Goal: Task Accomplishment & Management: Manage account settings

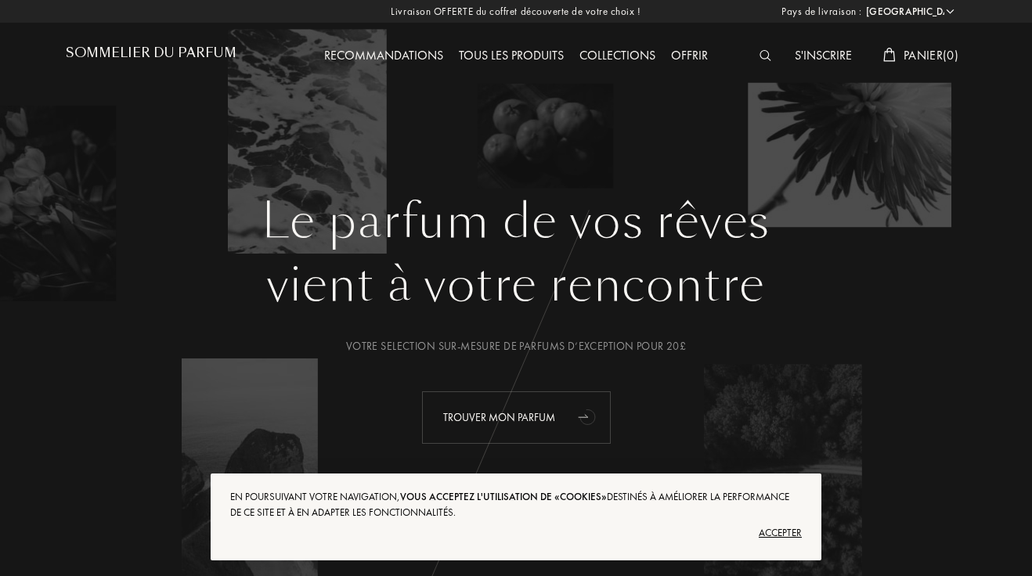
click at [567, 416] on div "Trouver mon parfum" at bounding box center [516, 417] width 189 height 52
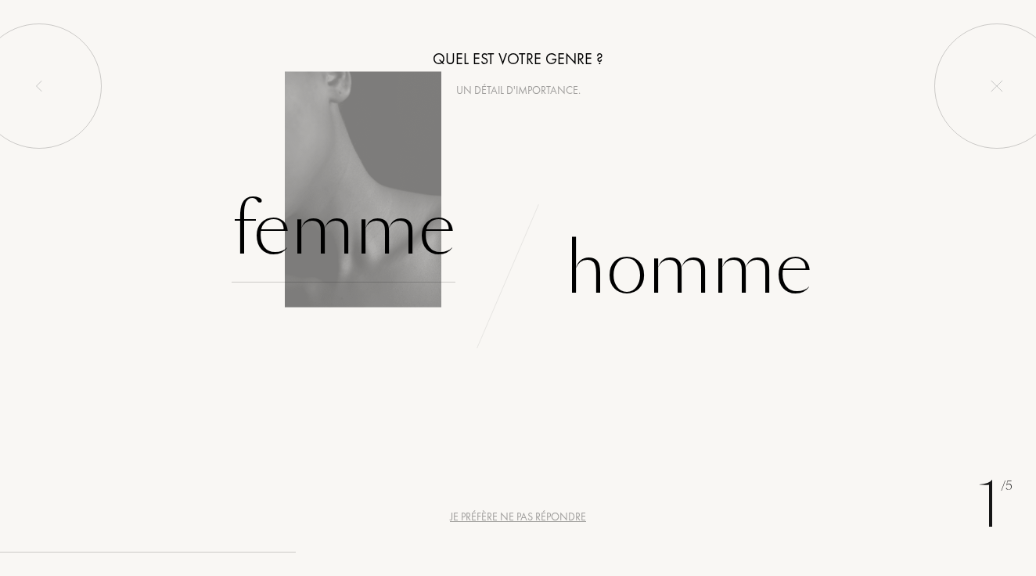
click at [351, 228] on div "Femme" at bounding box center [344, 230] width 224 height 106
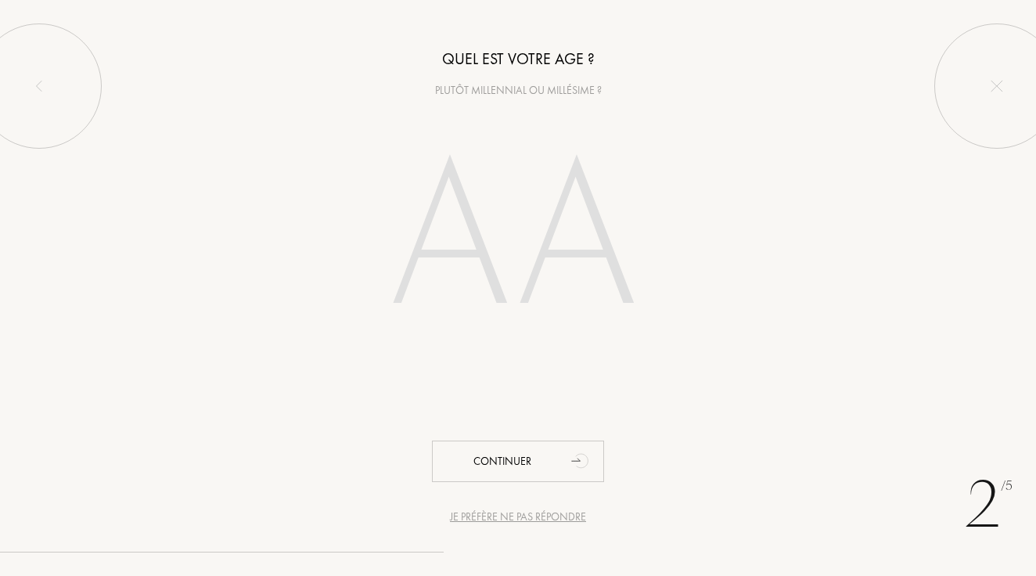
click at [442, 272] on input "number" at bounding box center [518, 241] width 337 height 270
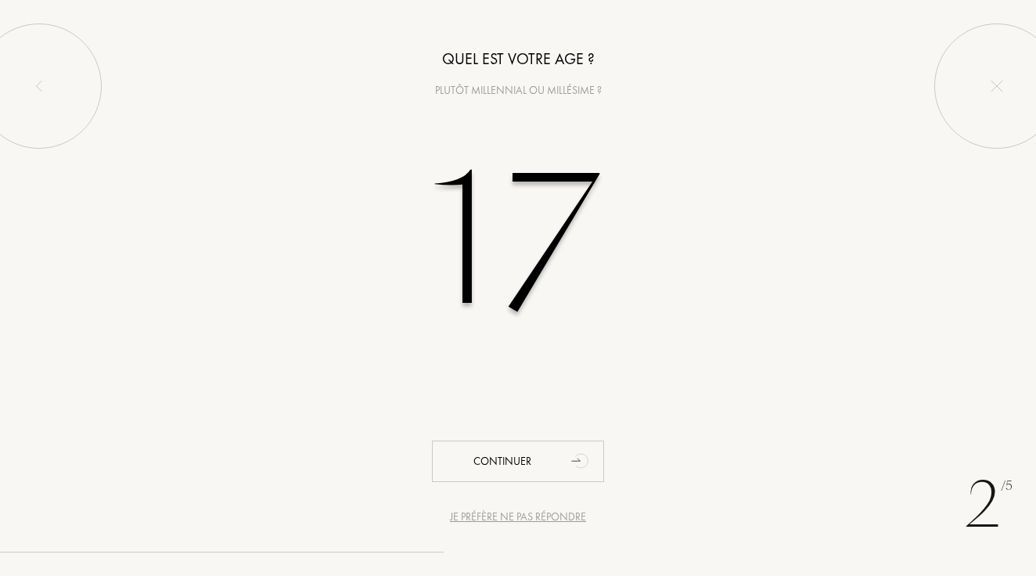
type input "17"
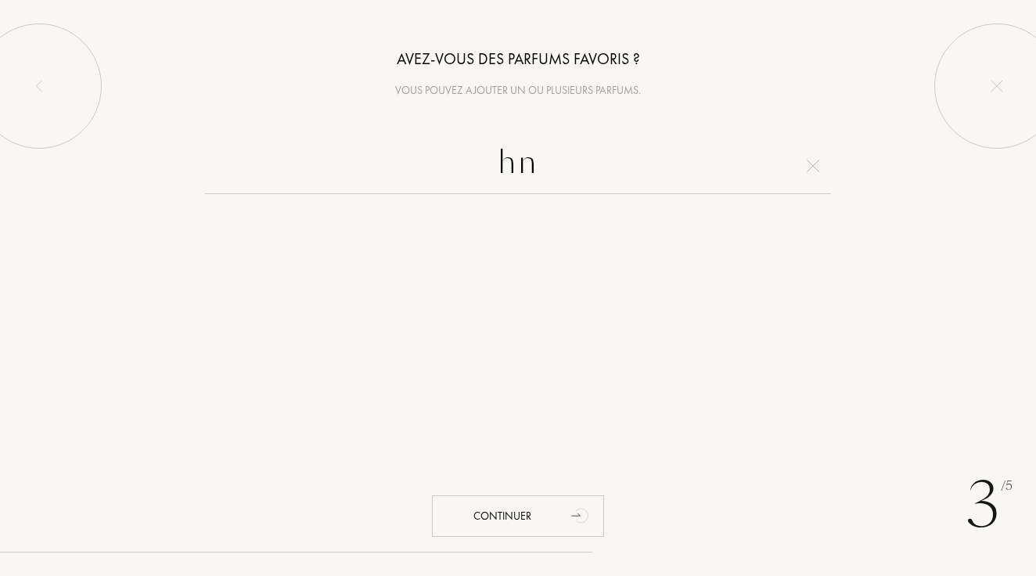
type input "h"
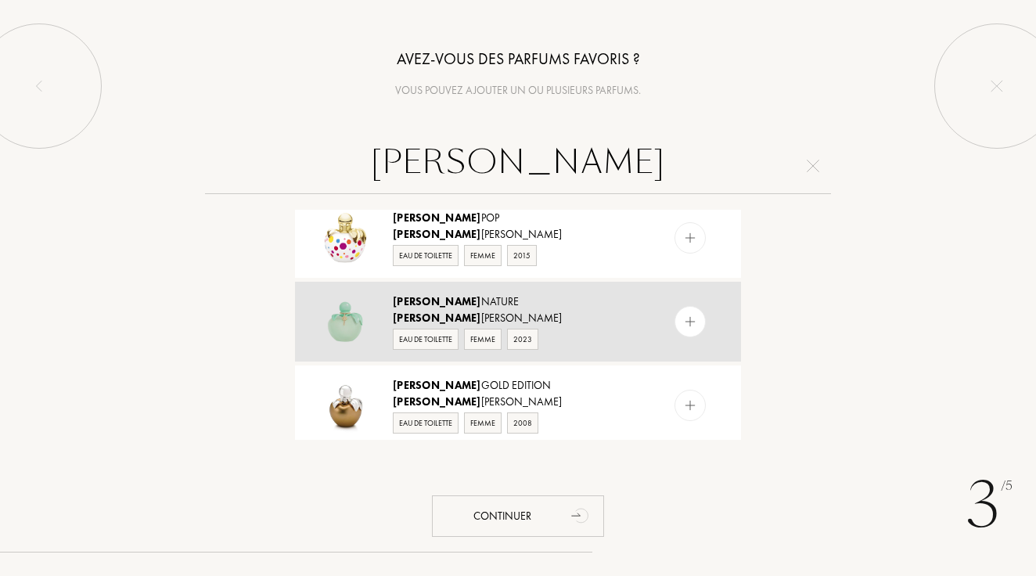
scroll to position [1141, 0]
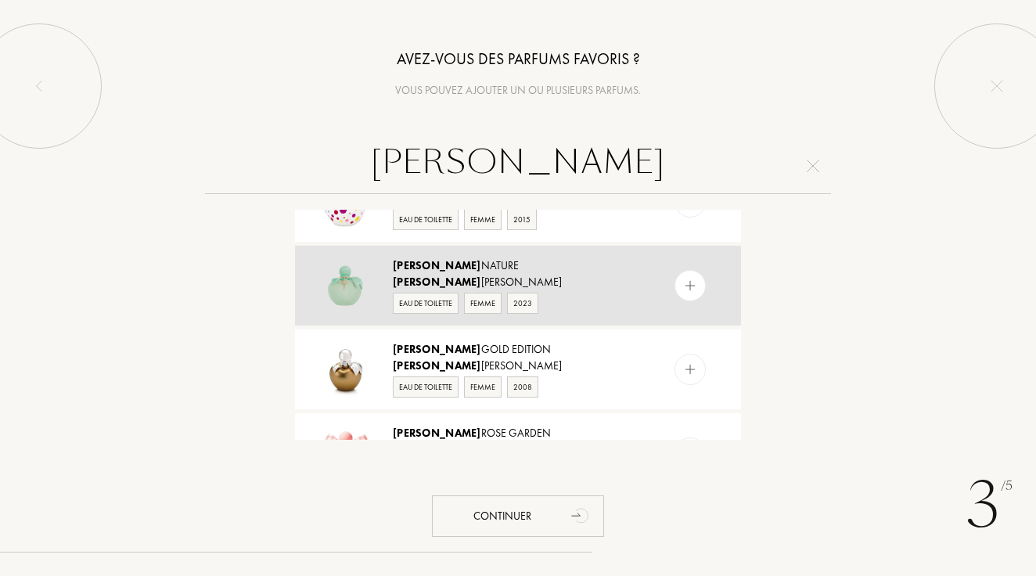
type input "nina"
click at [694, 290] on img at bounding box center [690, 286] width 15 height 15
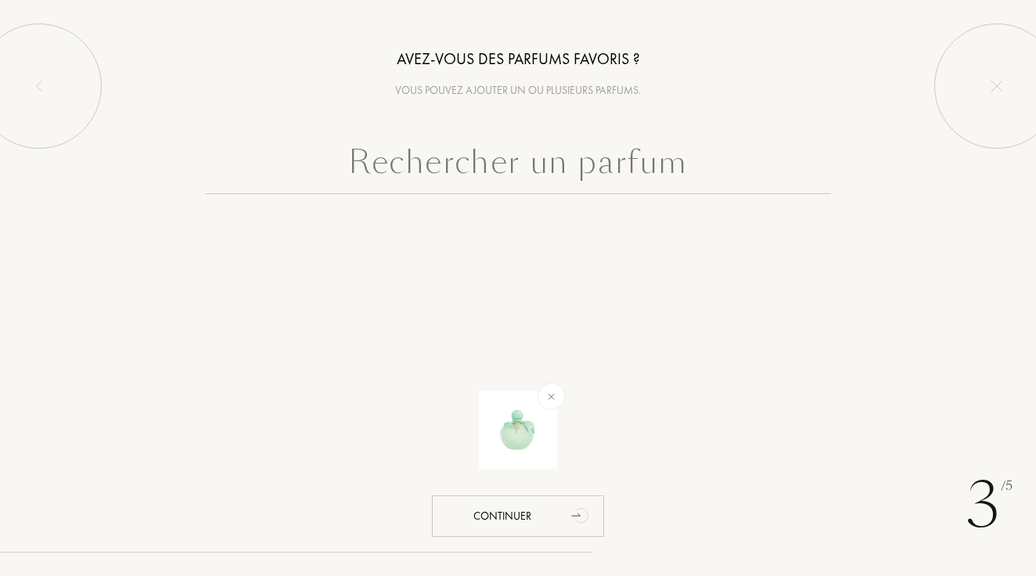
scroll to position [0, 0]
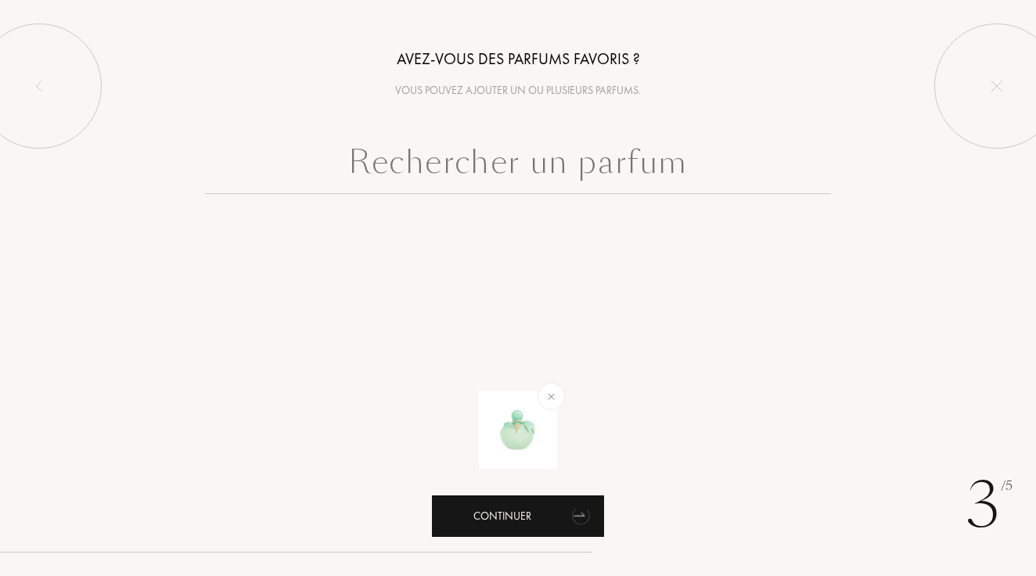
click at [518, 516] on div "Continuer" at bounding box center [518, 516] width 172 height 41
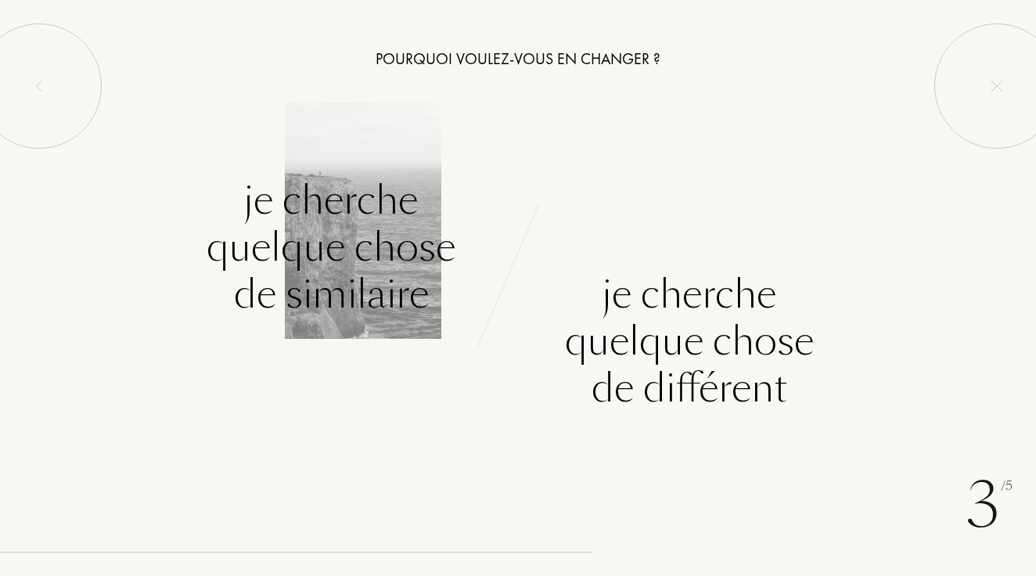
click at [351, 281] on div "Je cherche quelque chose de similaire" at bounding box center [331, 247] width 249 height 141
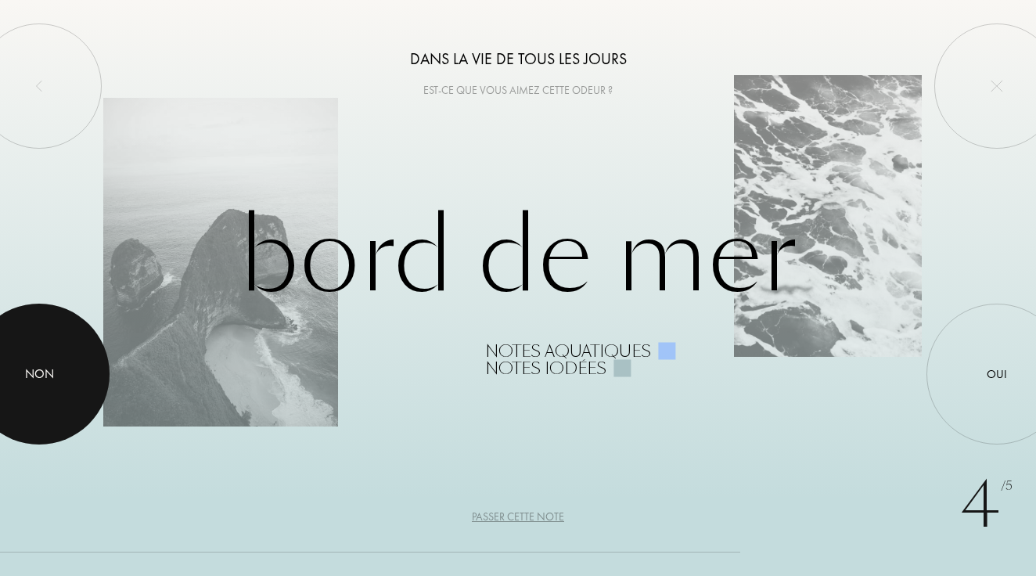
click at [87, 384] on div at bounding box center [39, 374] width 141 height 141
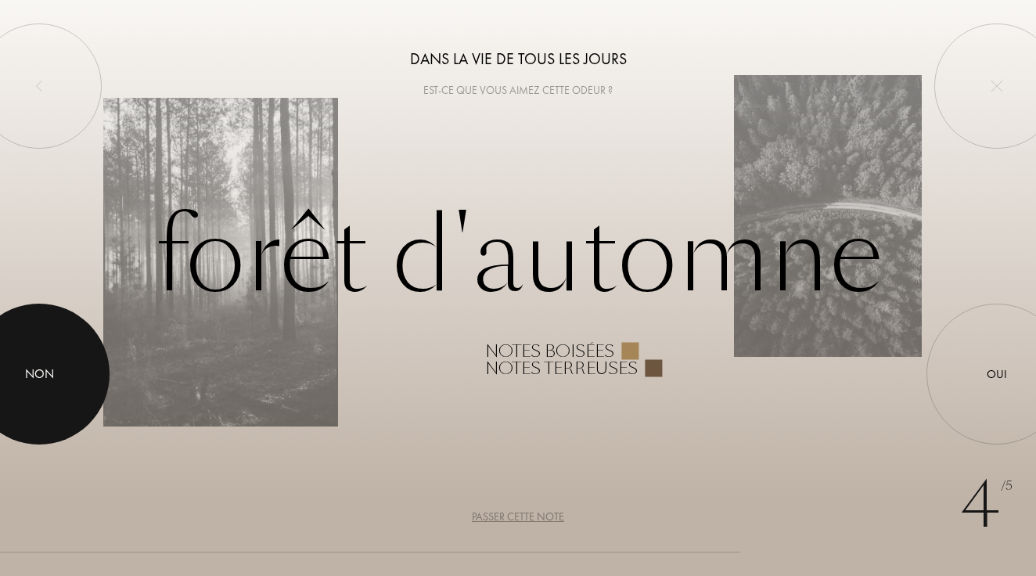
click at [92, 401] on div at bounding box center [39, 374] width 141 height 141
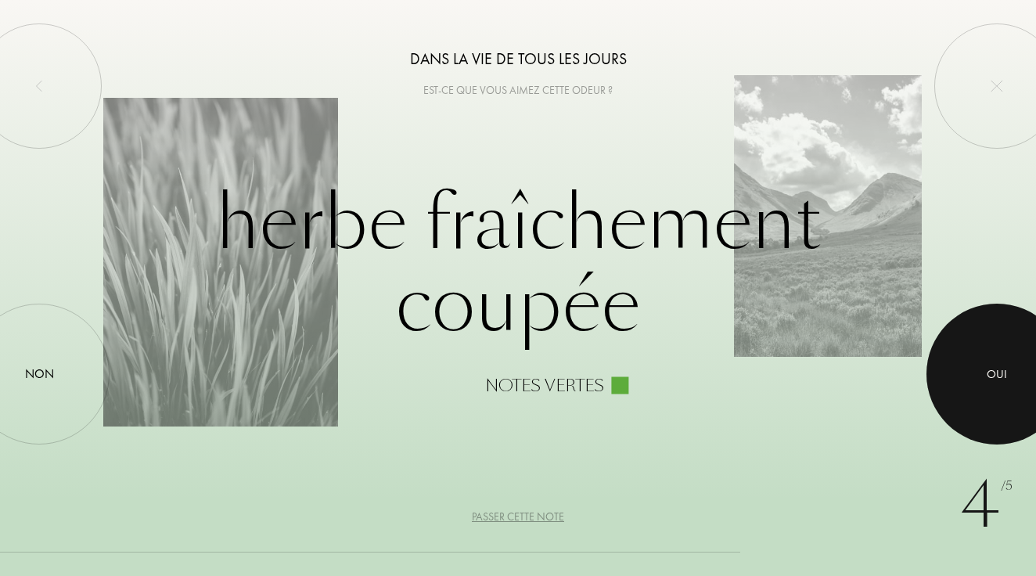
click at [960, 353] on div at bounding box center [997, 374] width 141 height 141
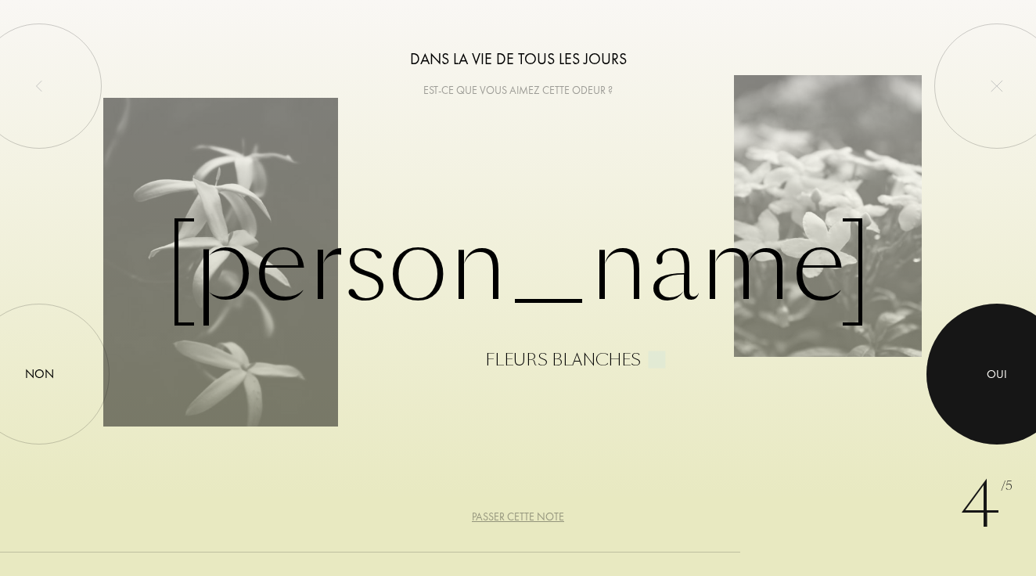
click at [1000, 358] on div at bounding box center [997, 374] width 141 height 141
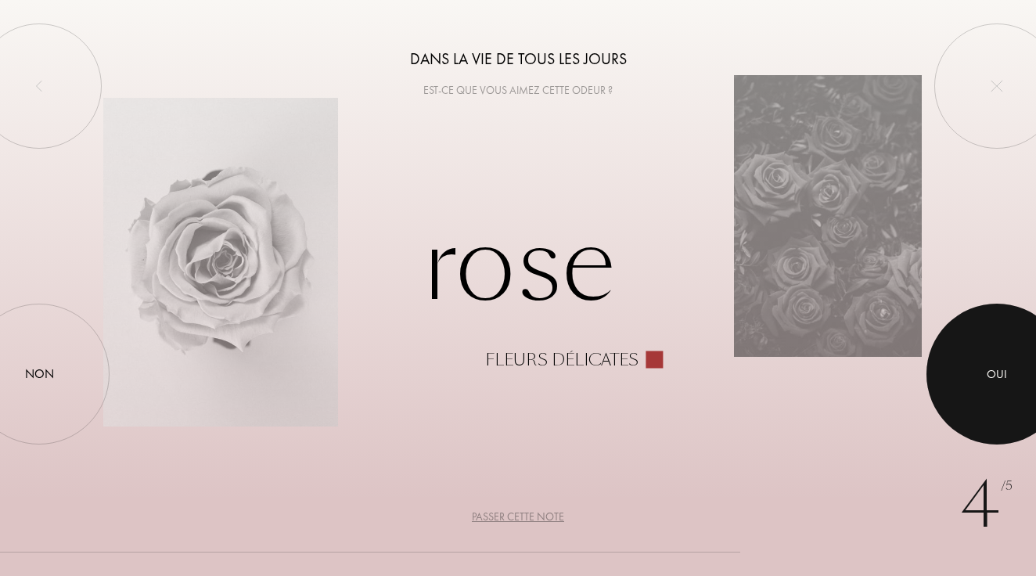
click at [1008, 402] on div at bounding box center [997, 374] width 141 height 141
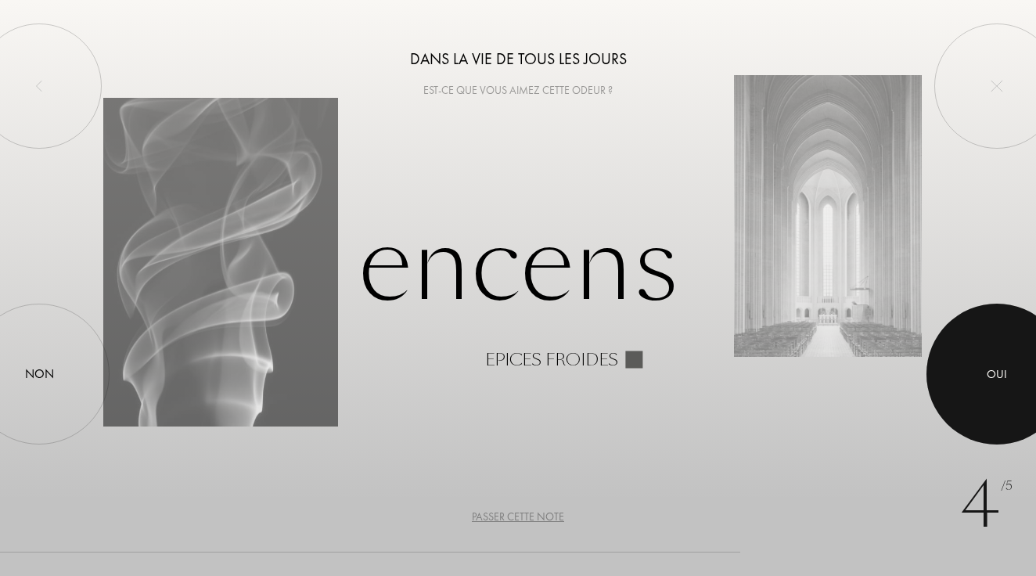
click at [957, 368] on div at bounding box center [997, 374] width 141 height 141
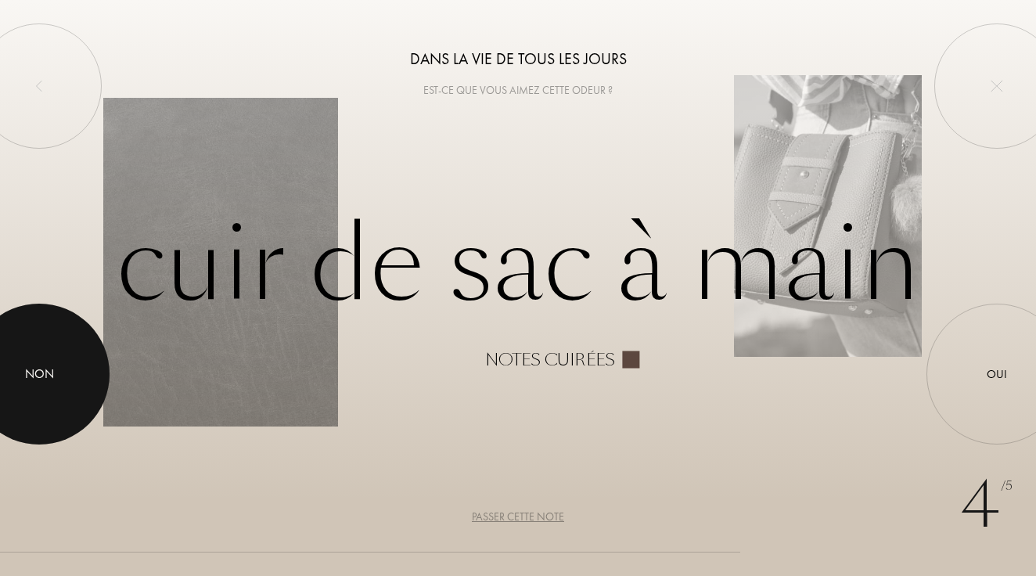
click at [75, 382] on div at bounding box center [39, 374] width 141 height 141
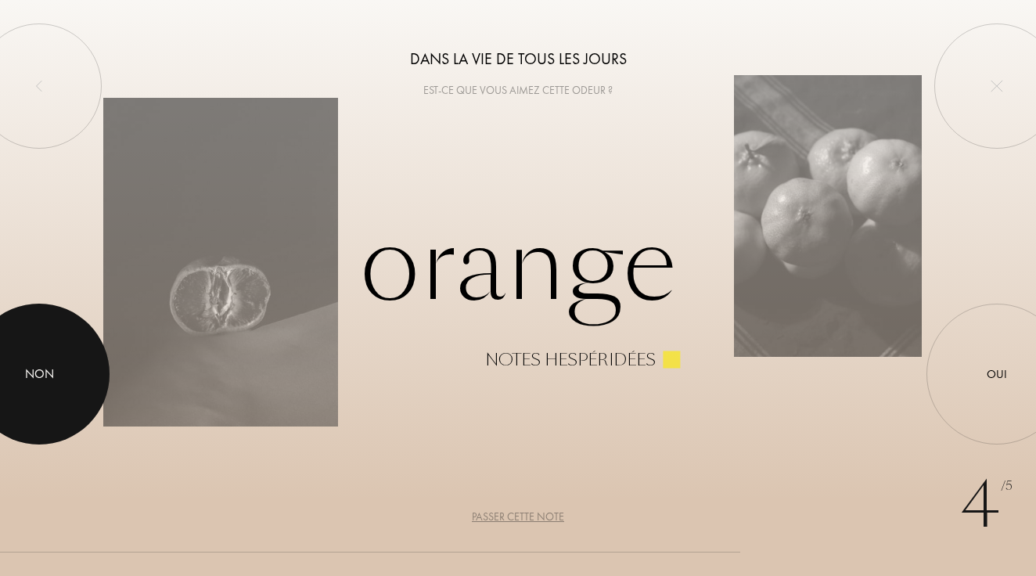
click at [54, 339] on div at bounding box center [39, 374] width 141 height 141
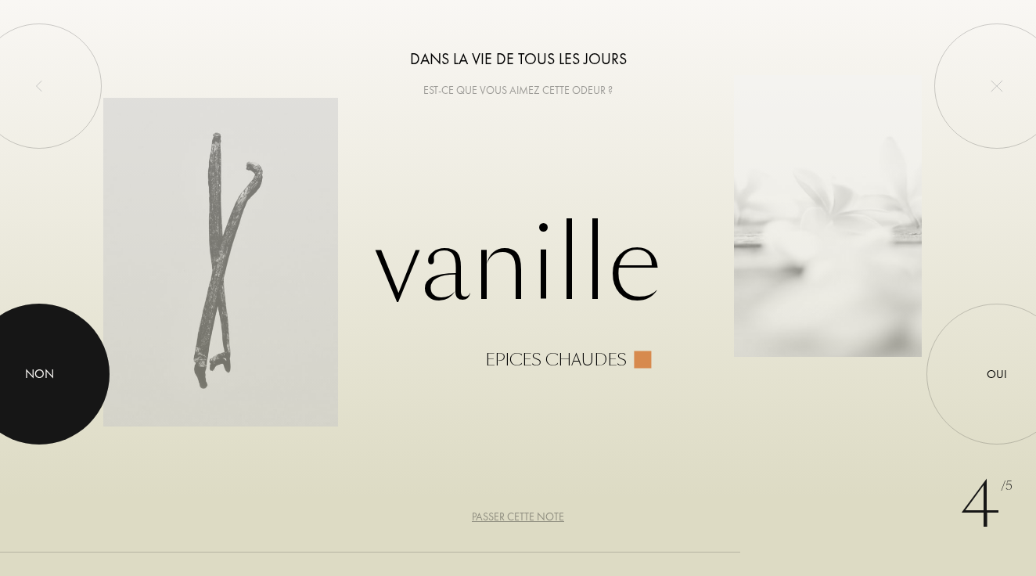
click at [34, 363] on div at bounding box center [39, 374] width 141 height 141
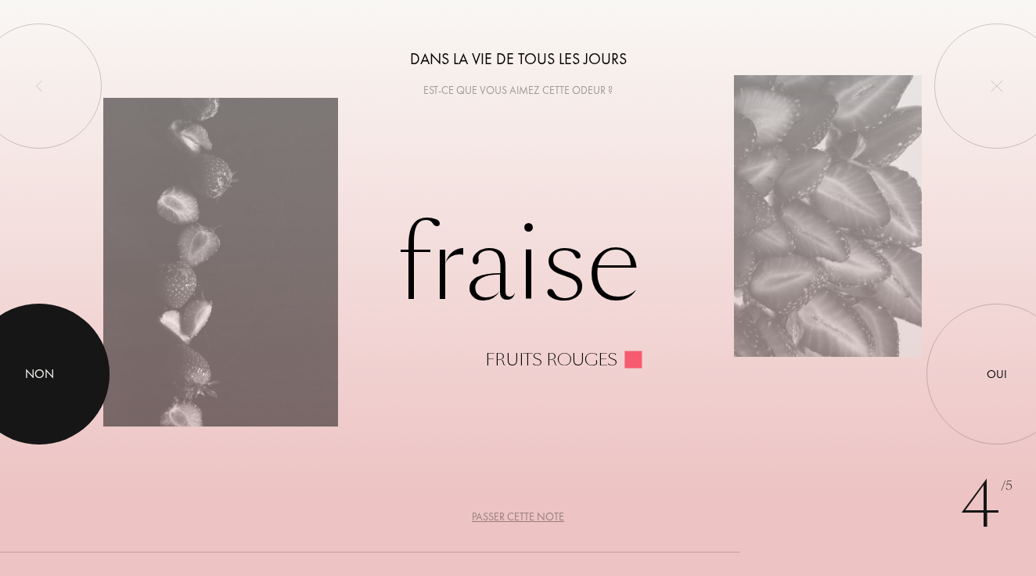
click at [53, 382] on div "Non" at bounding box center [39, 374] width 29 height 19
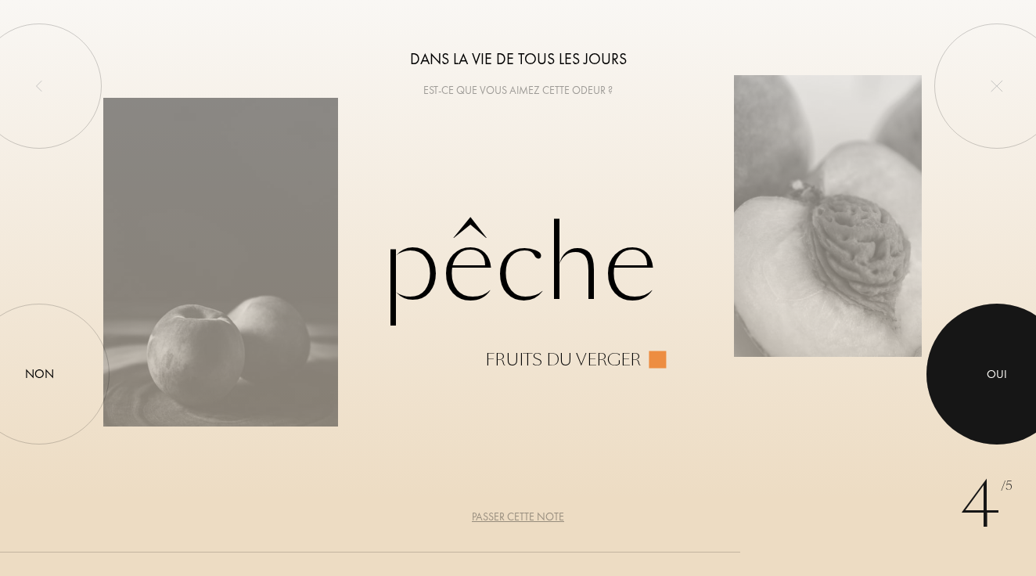
click at [964, 354] on div at bounding box center [997, 374] width 141 height 141
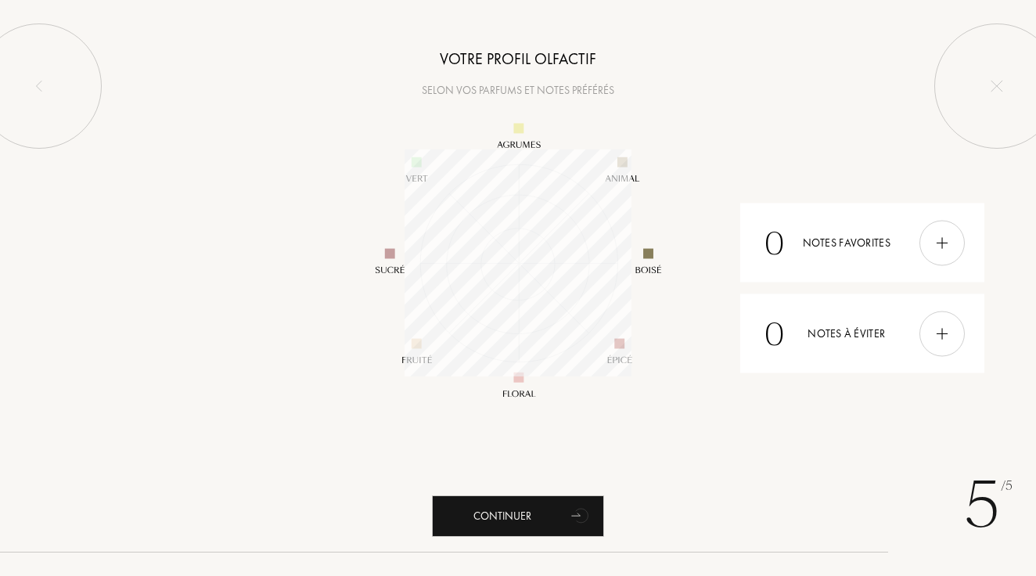
scroll to position [227, 227]
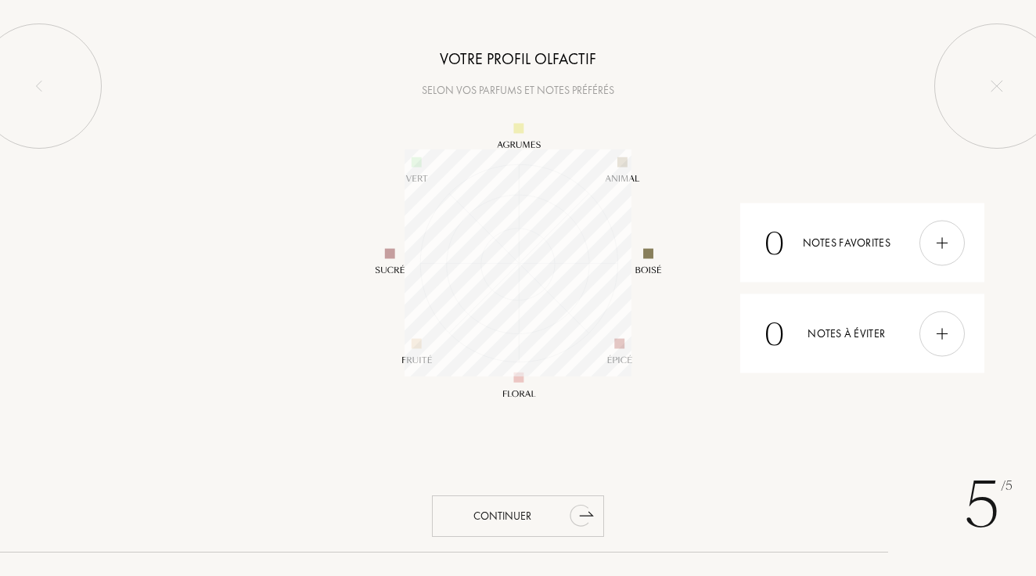
click at [528, 512] on div "Continuer" at bounding box center [518, 516] width 172 height 41
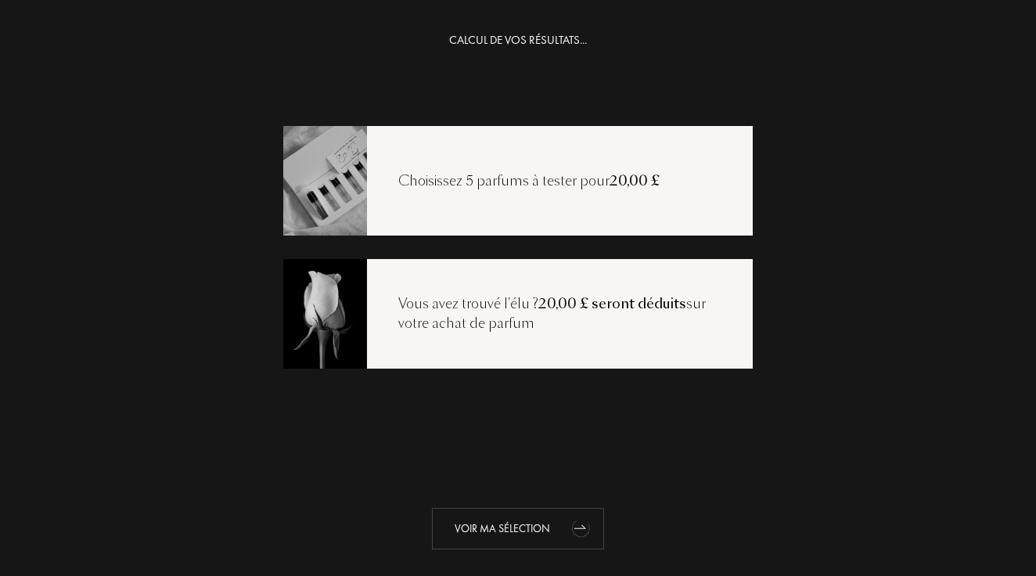
click at [531, 545] on div "Voir ma sélection" at bounding box center [518, 528] width 172 height 41
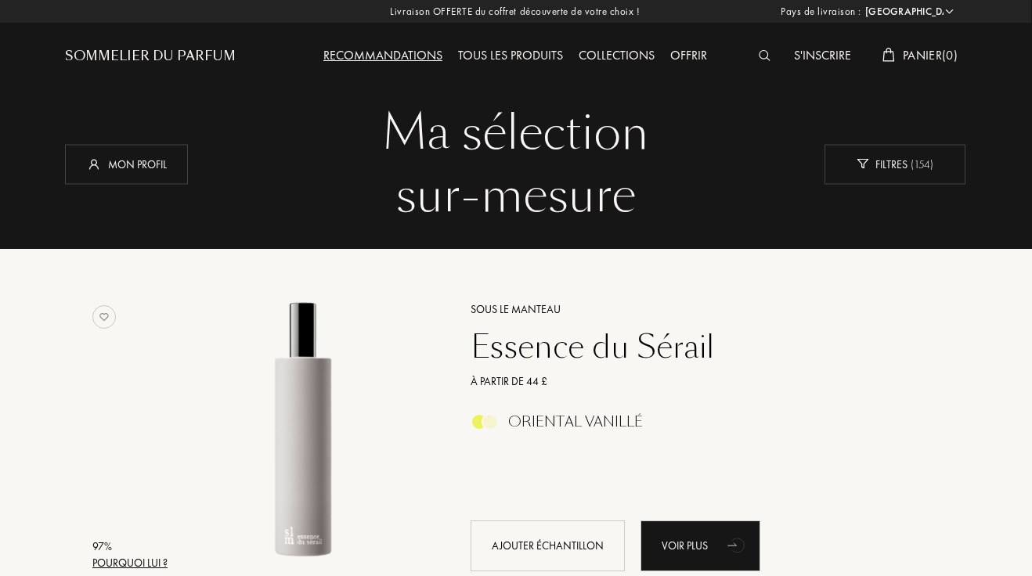
scroll to position [0, 1]
click at [869, 151] on div "Filtres ( 154 )" at bounding box center [894, 164] width 141 height 40
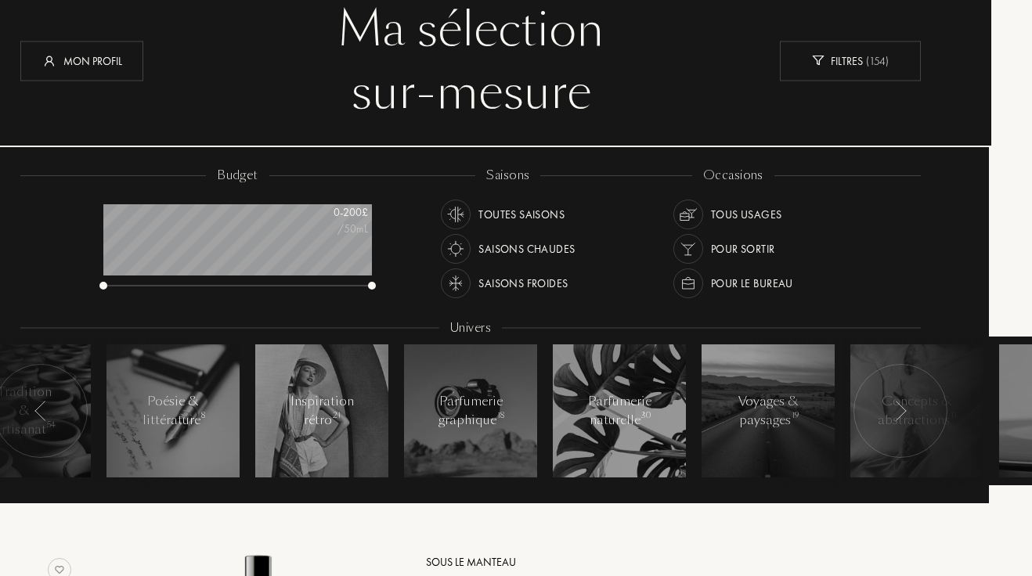
scroll to position [103, 62]
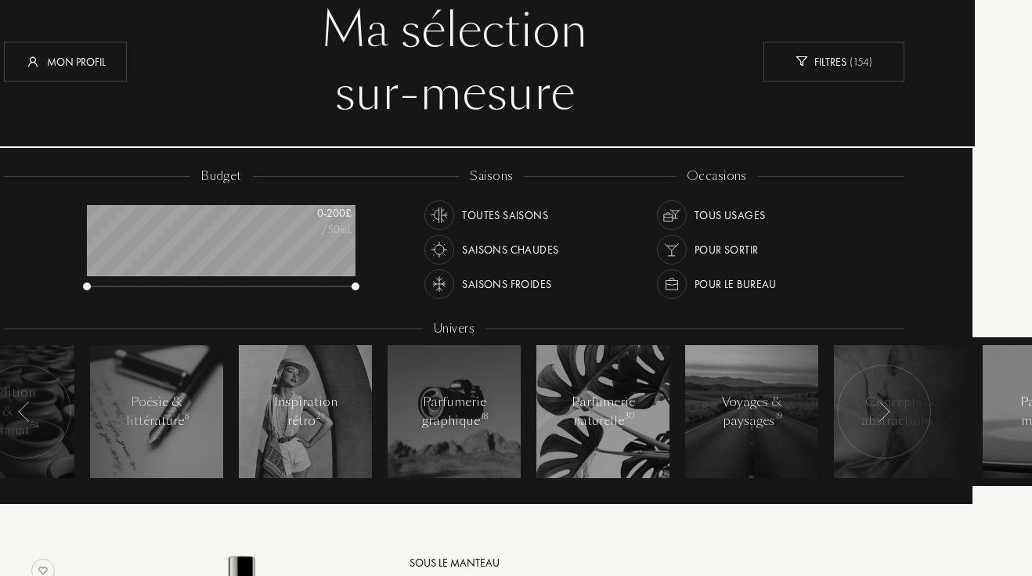
click at [878, 403] on img at bounding box center [884, 412] width 13 height 20
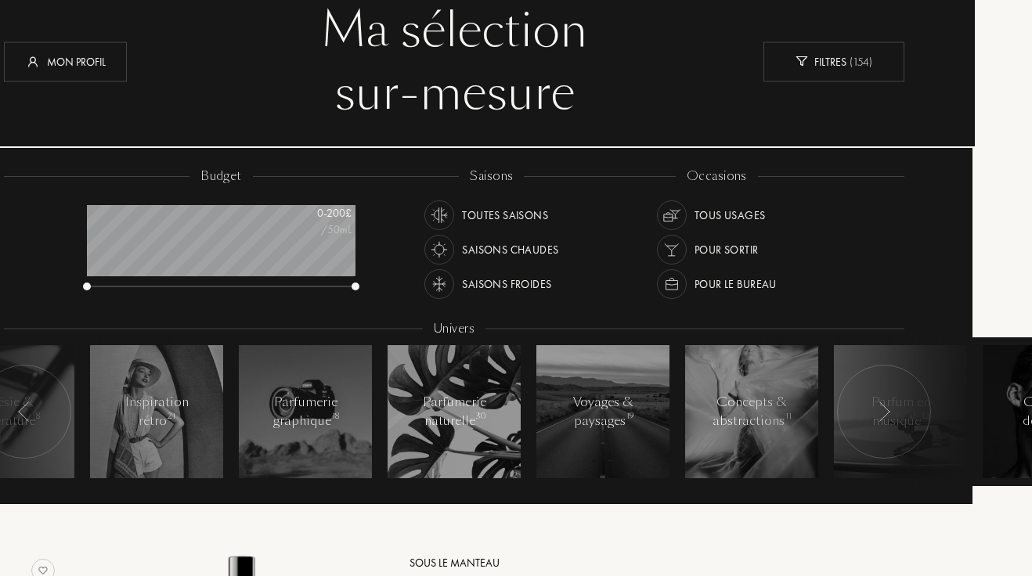
click at [878, 403] on img at bounding box center [884, 412] width 13 height 20
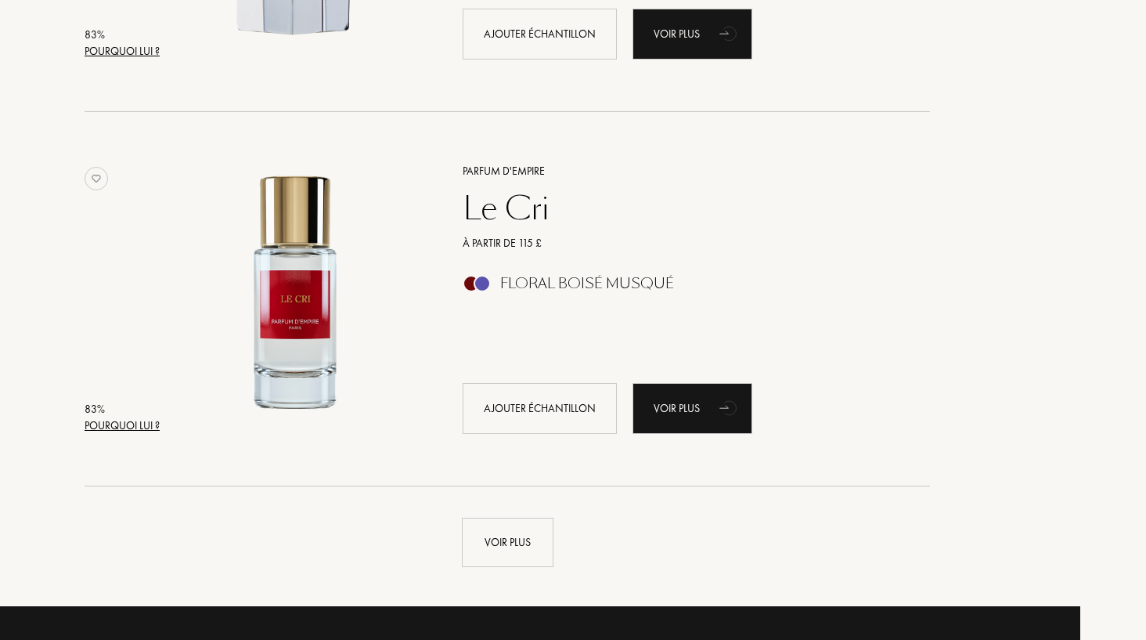
scroll to position [4048, 66]
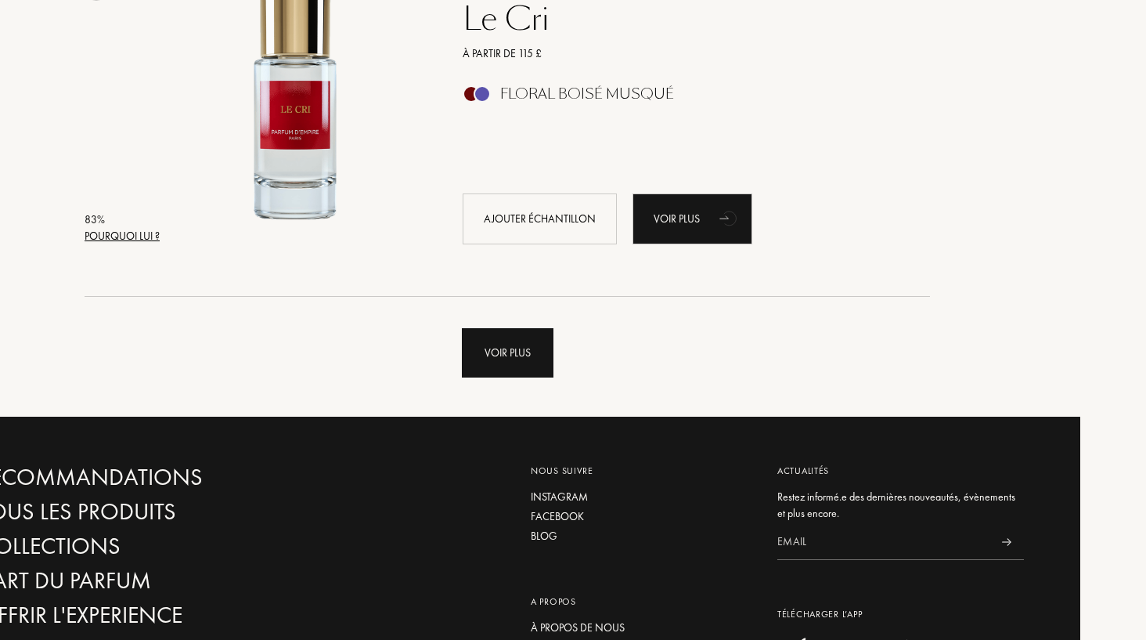
click at [510, 353] on div "Voir plus" at bounding box center [508, 352] width 92 height 49
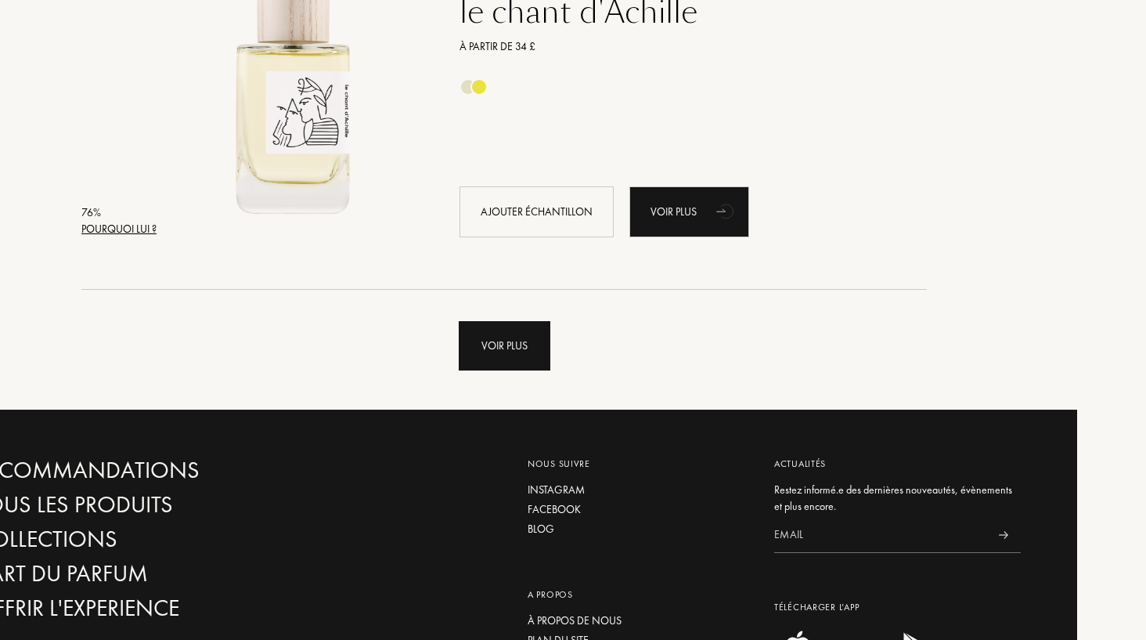
scroll to position [7776, 69]
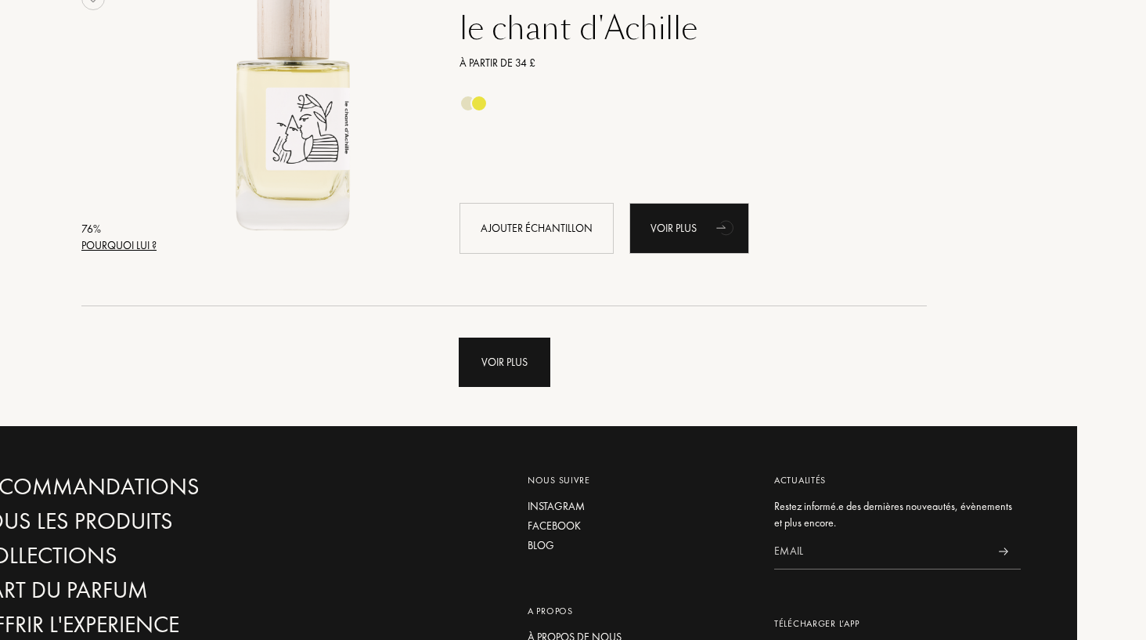
click at [526, 359] on div "Voir plus" at bounding box center [505, 361] width 92 height 49
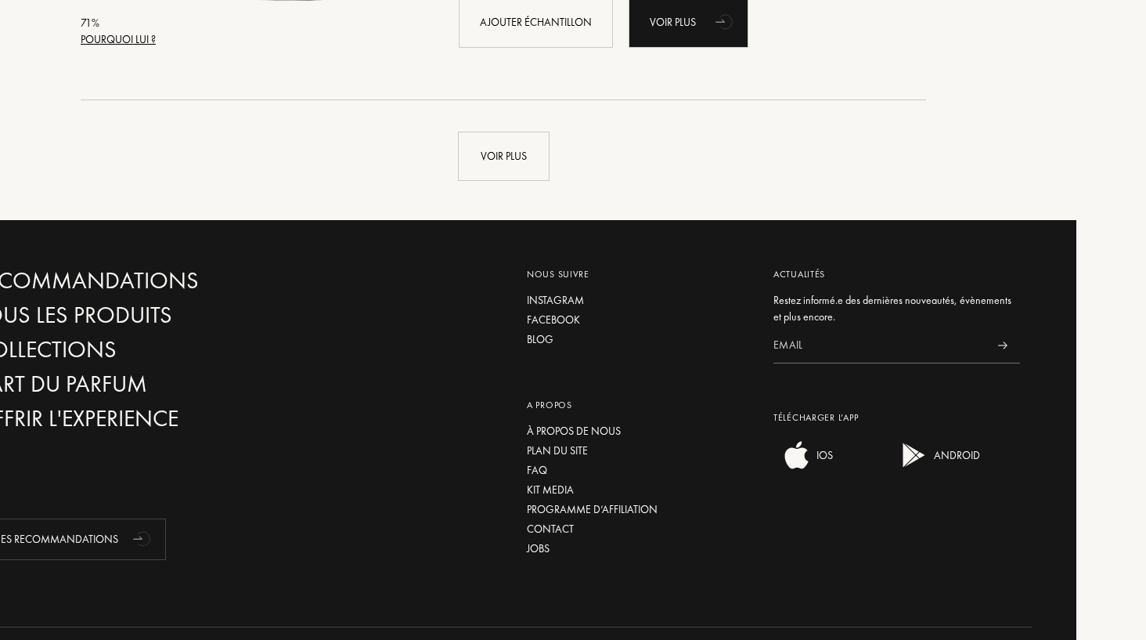
scroll to position [11710, 70]
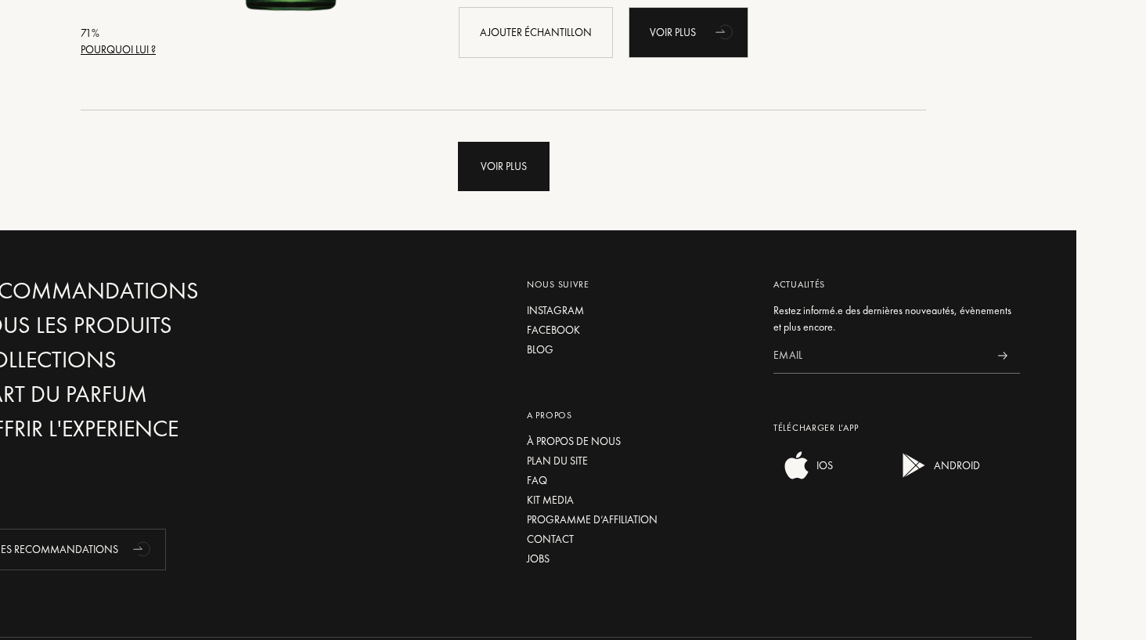
click at [536, 190] on div "Voir plus" at bounding box center [504, 166] width 92 height 49
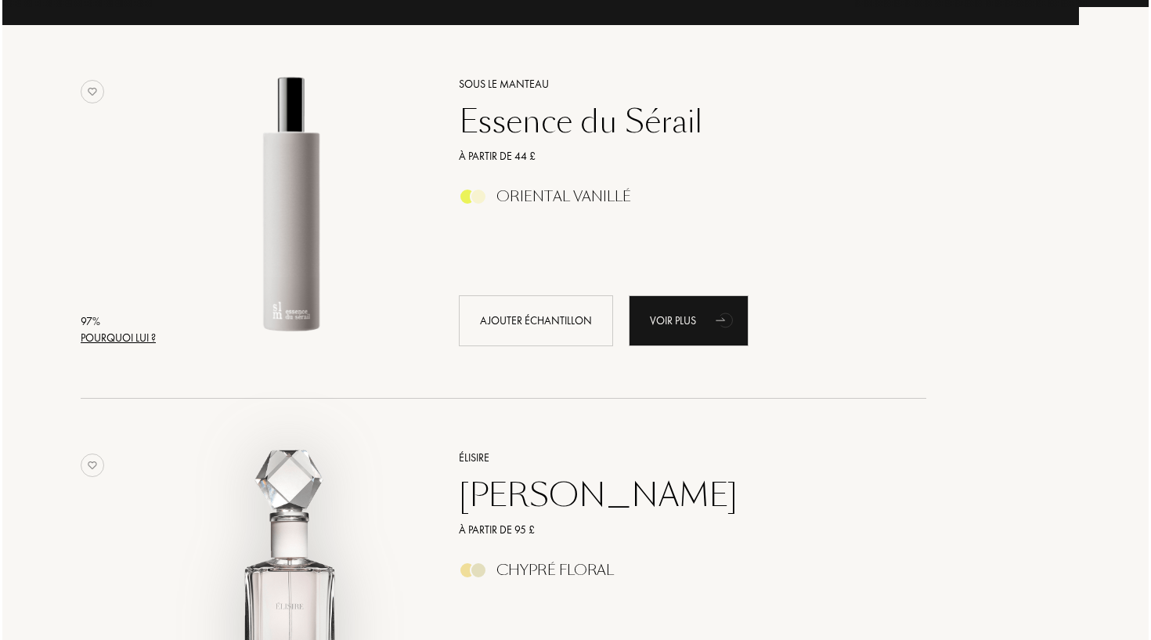
scroll to position [586, 72]
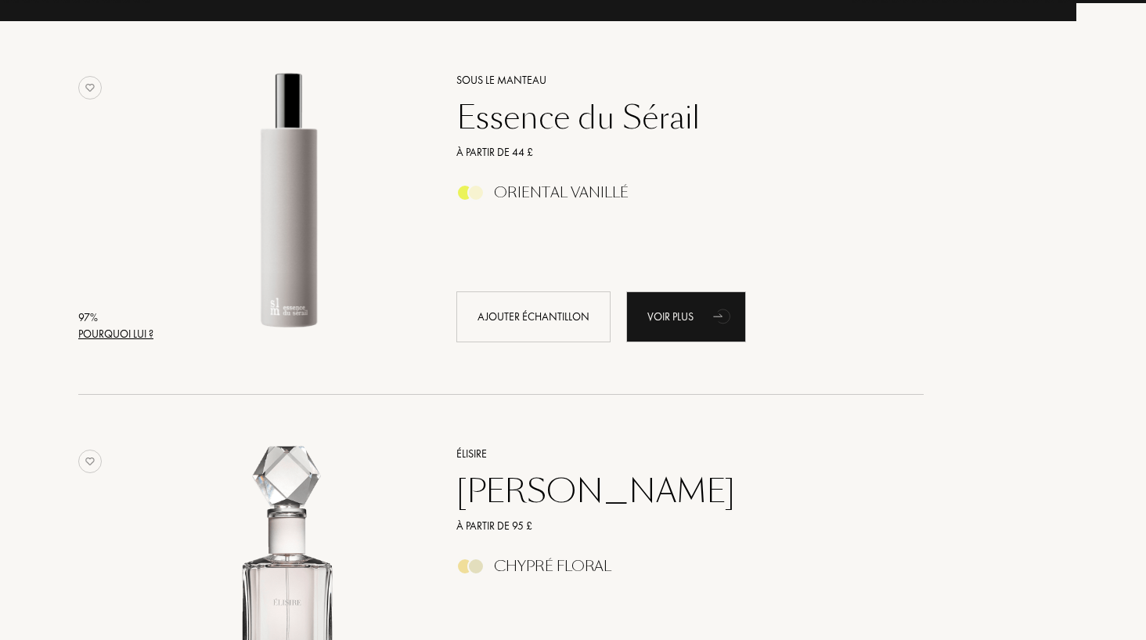
click at [110, 329] on div "Pourquoi lui ?" at bounding box center [115, 334] width 75 height 16
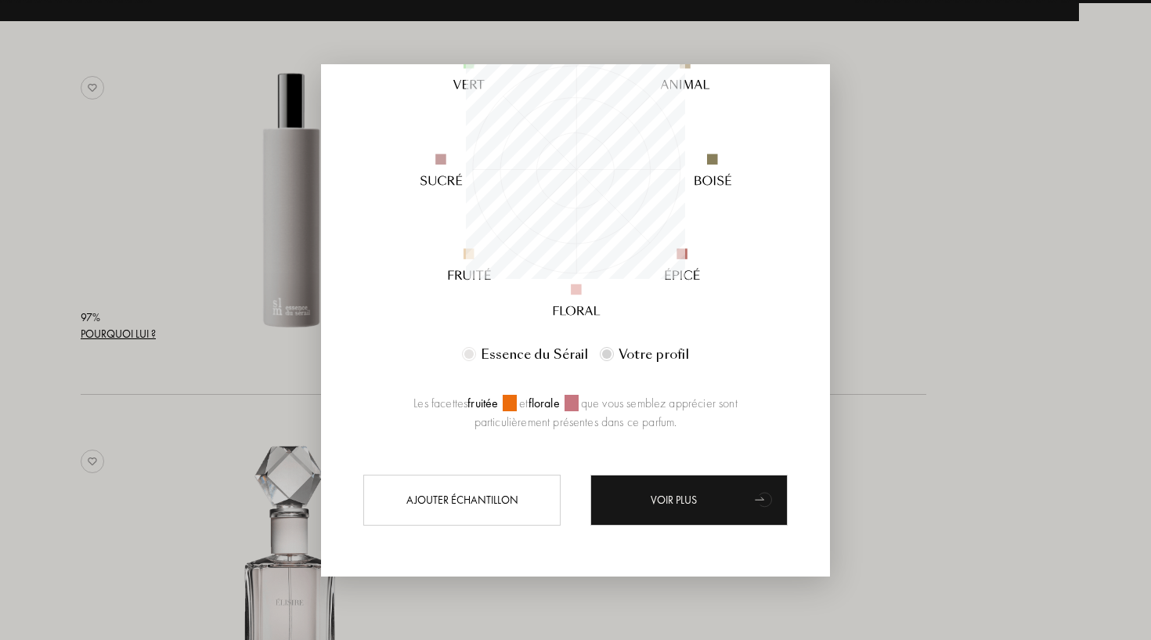
scroll to position [225, 0]
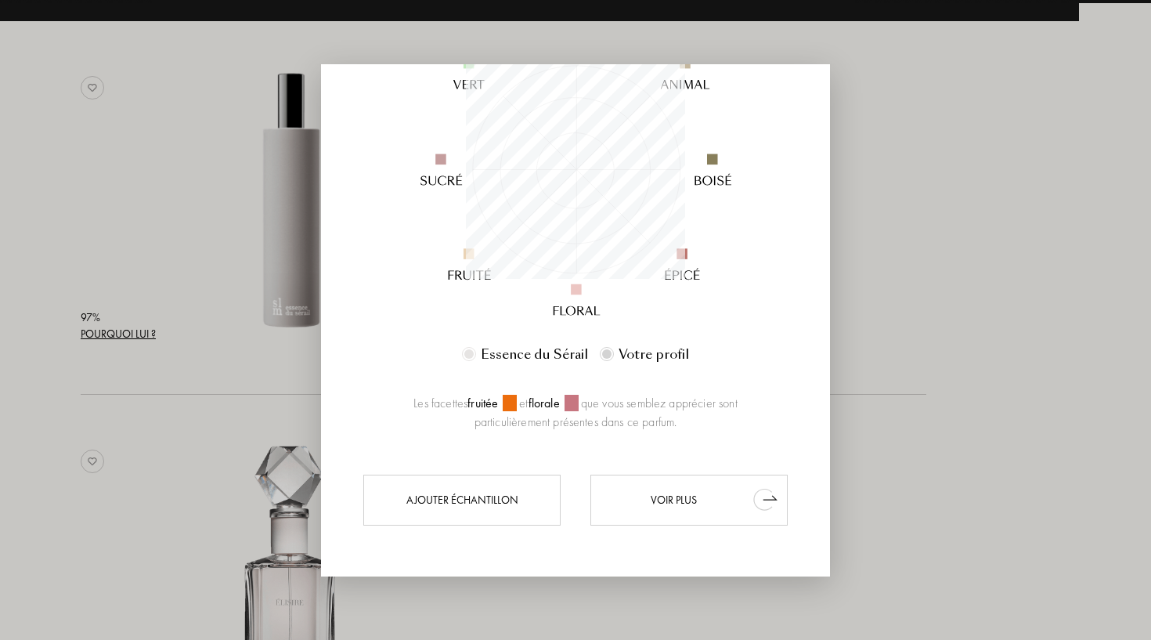
click at [651, 492] on div "Voir plus" at bounding box center [688, 499] width 197 height 51
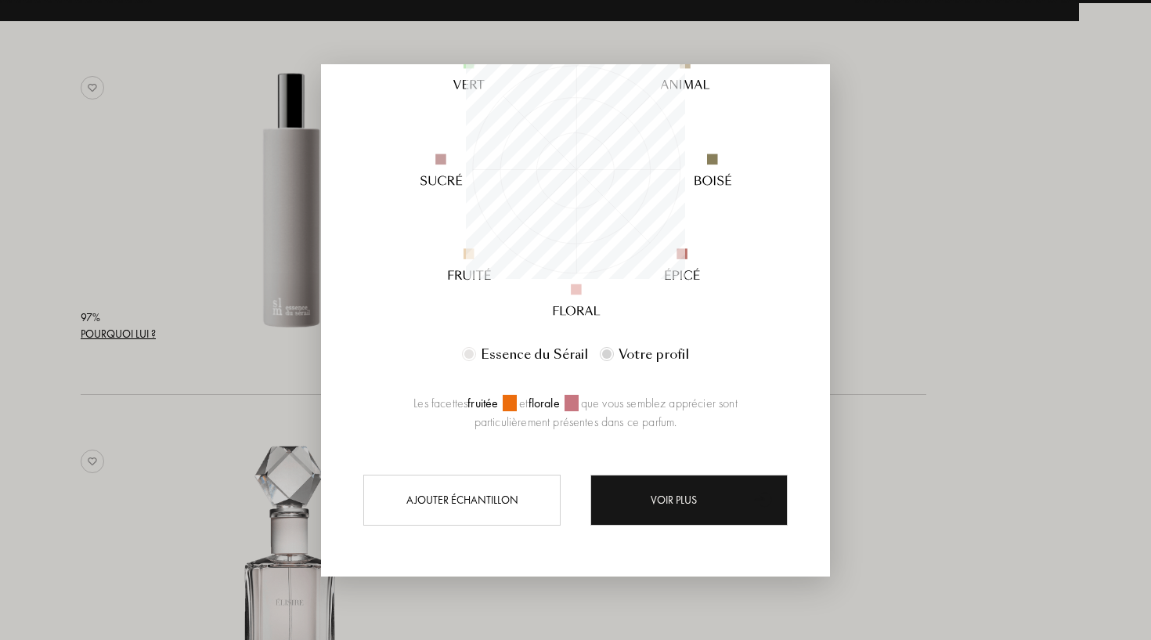
click at [177, 505] on div at bounding box center [575, 320] width 1151 height 640
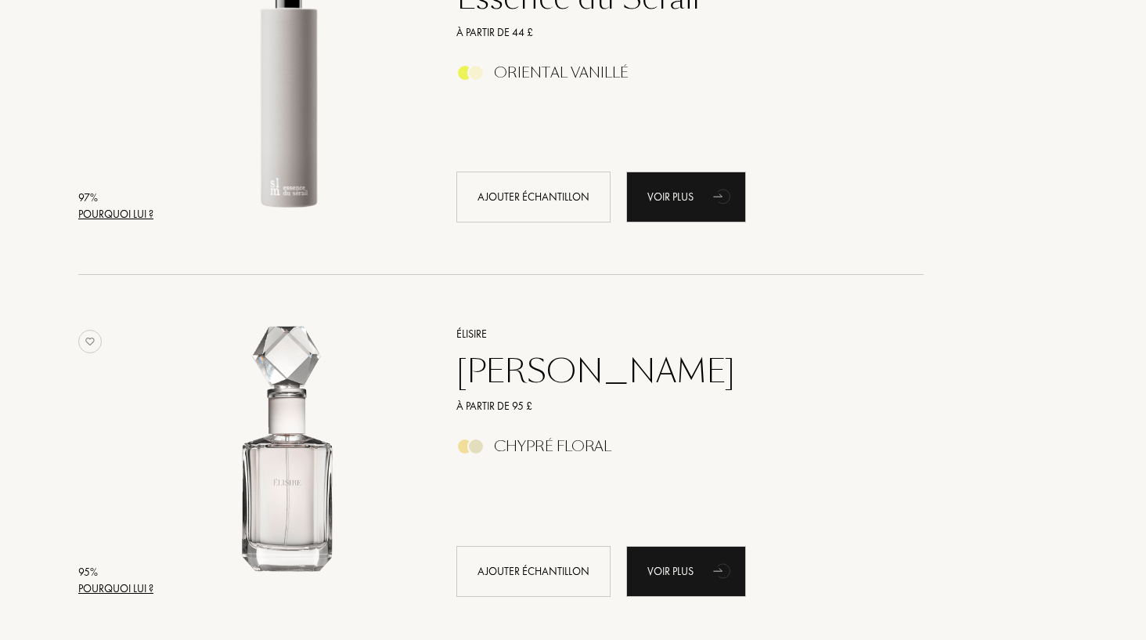
scroll to position [728, 72]
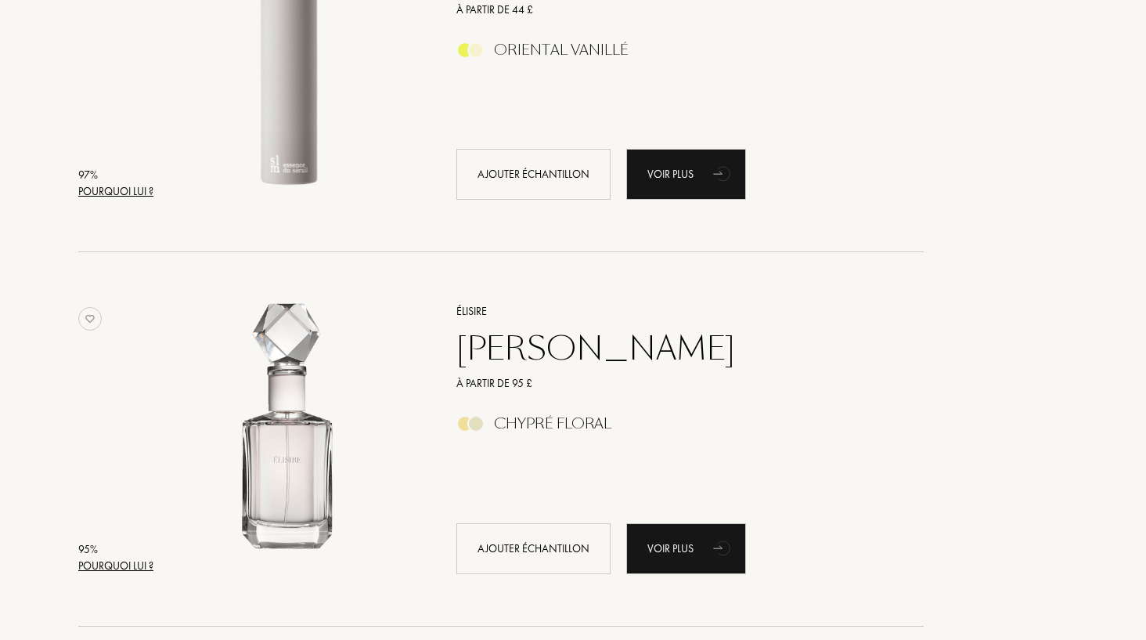
click at [574, 344] on div "Jasmin Paradis" at bounding box center [673, 349] width 456 height 38
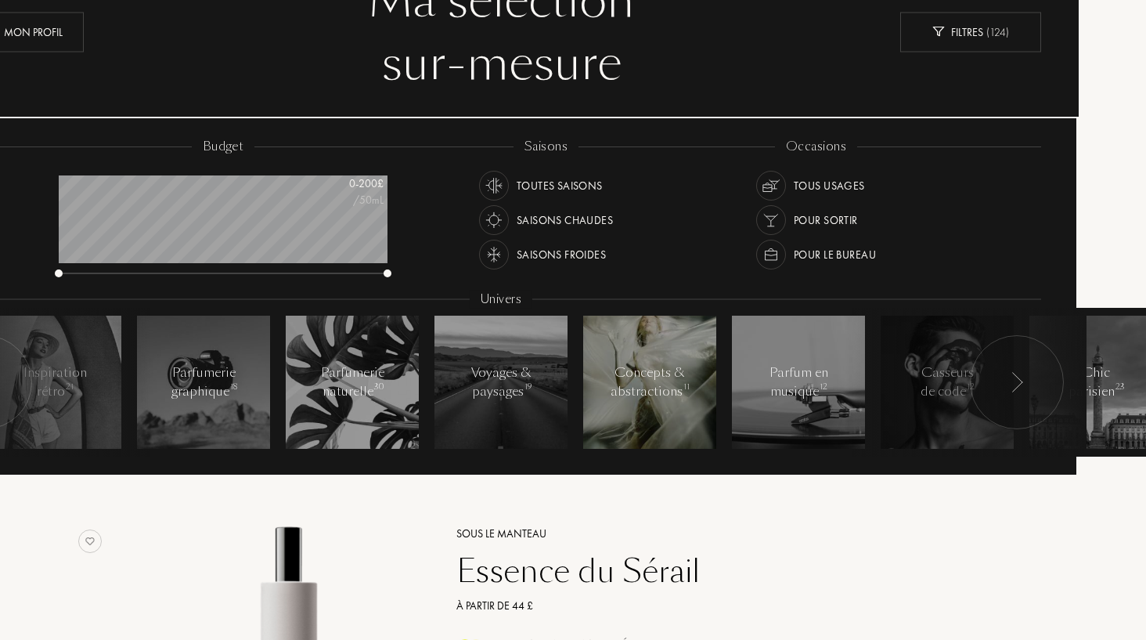
scroll to position [133, 72]
click at [1031, 384] on div at bounding box center [1017, 381] width 94 height 94
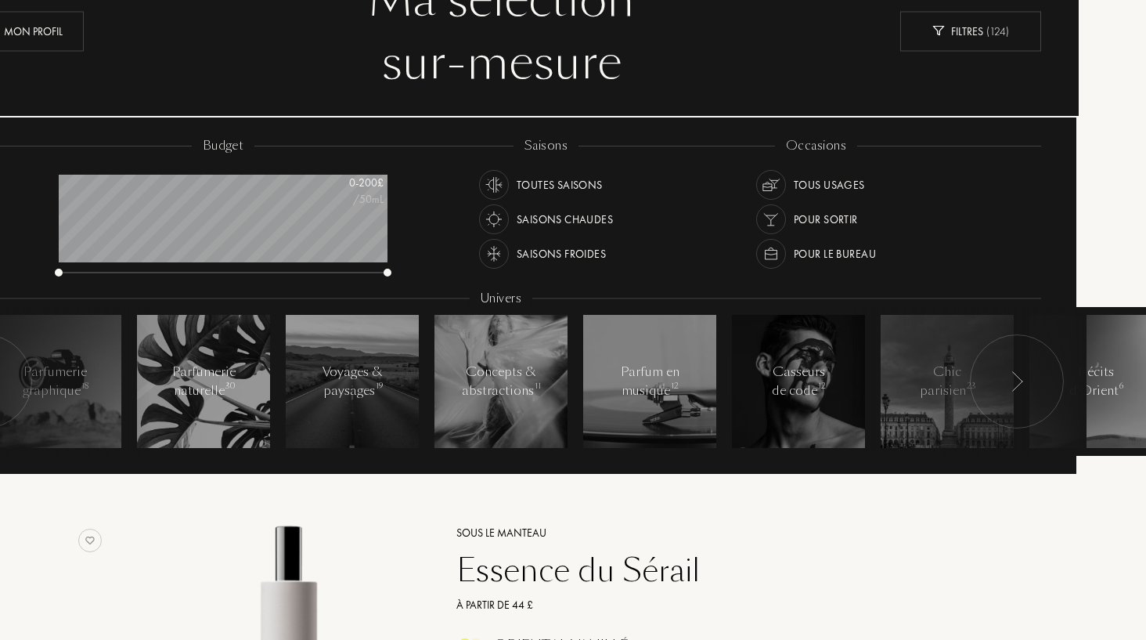
click at [1031, 384] on div at bounding box center [1017, 381] width 94 height 94
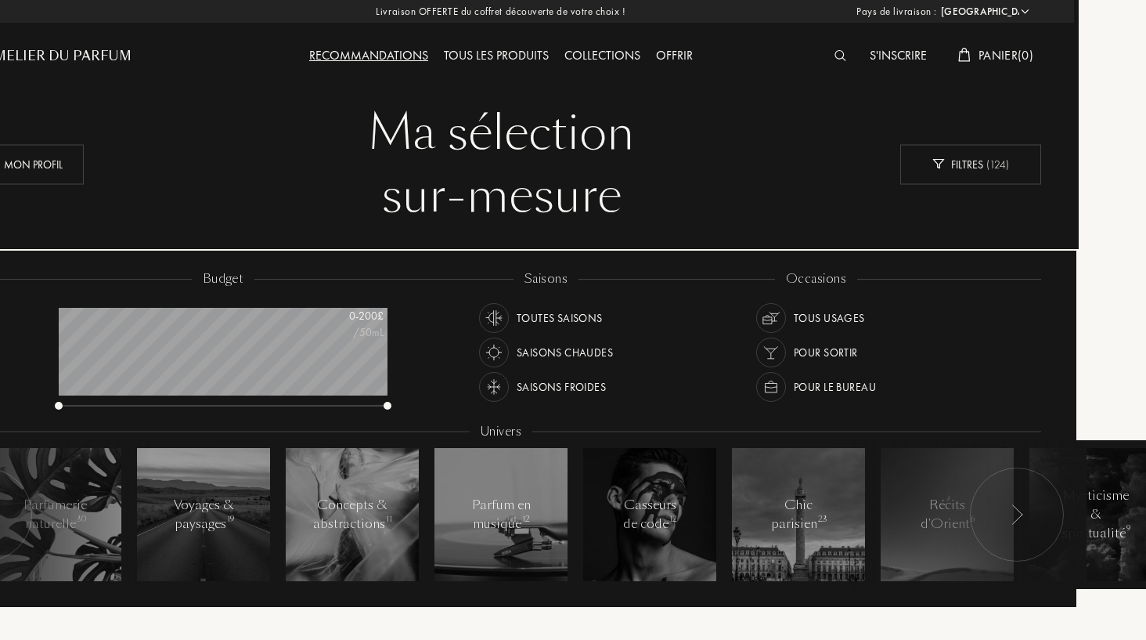
scroll to position [-1, 72]
click at [946, 161] on div "Filtres ( 124 )" at bounding box center [970, 164] width 141 height 40
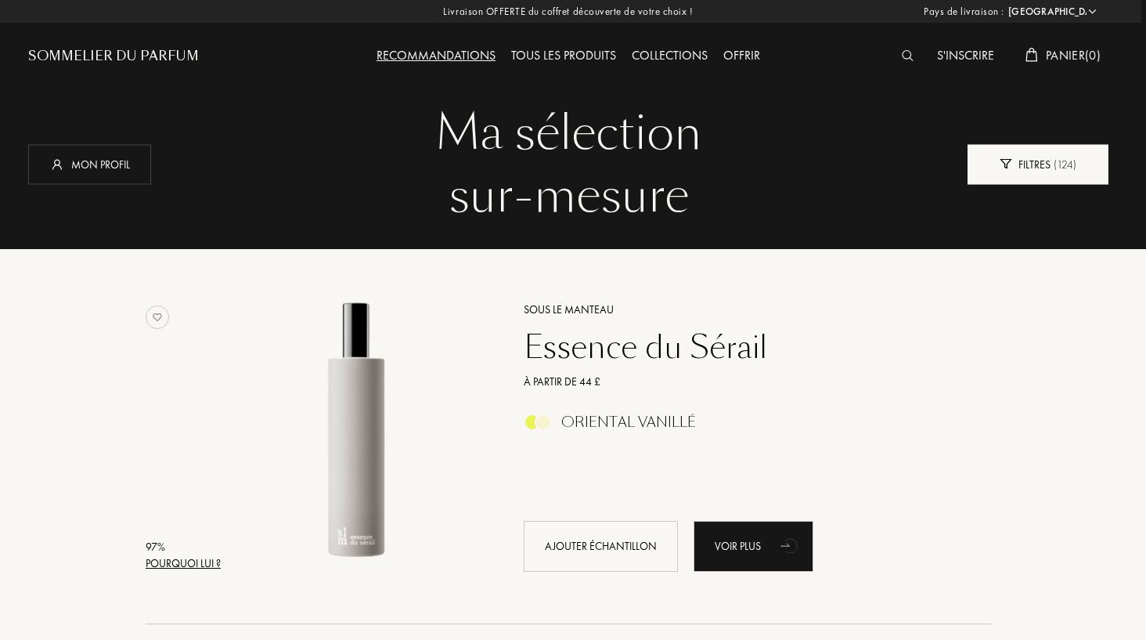
click at [1020, 167] on div "Filtres ( 124 )" at bounding box center [1038, 164] width 141 height 40
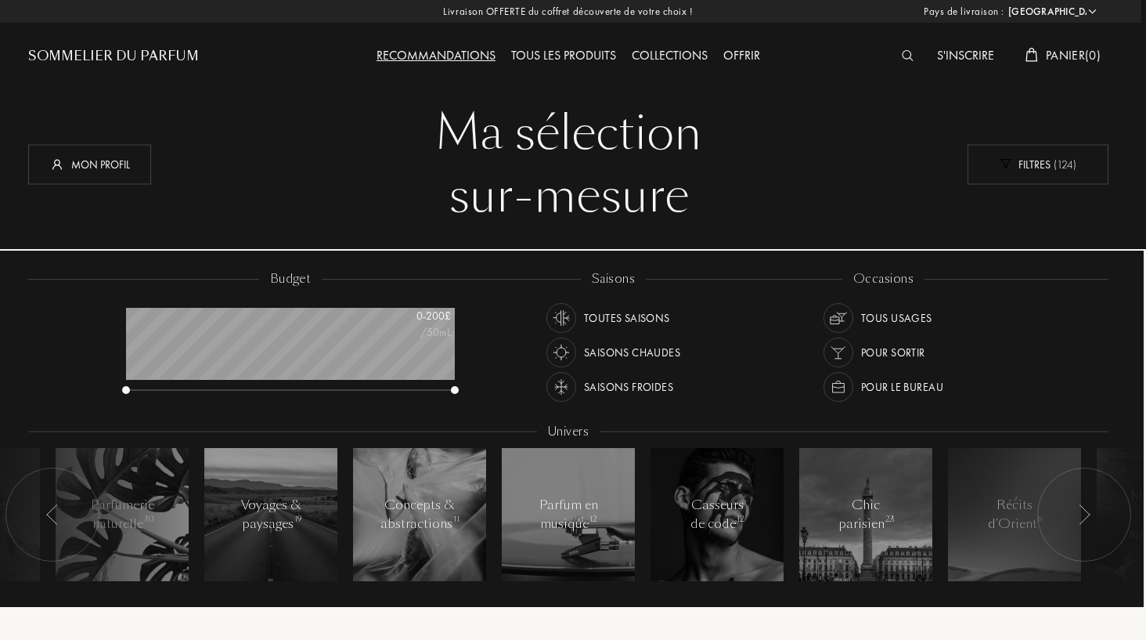
scroll to position [78, 329]
click at [540, 56] on div "Tous les produits" at bounding box center [563, 56] width 121 height 20
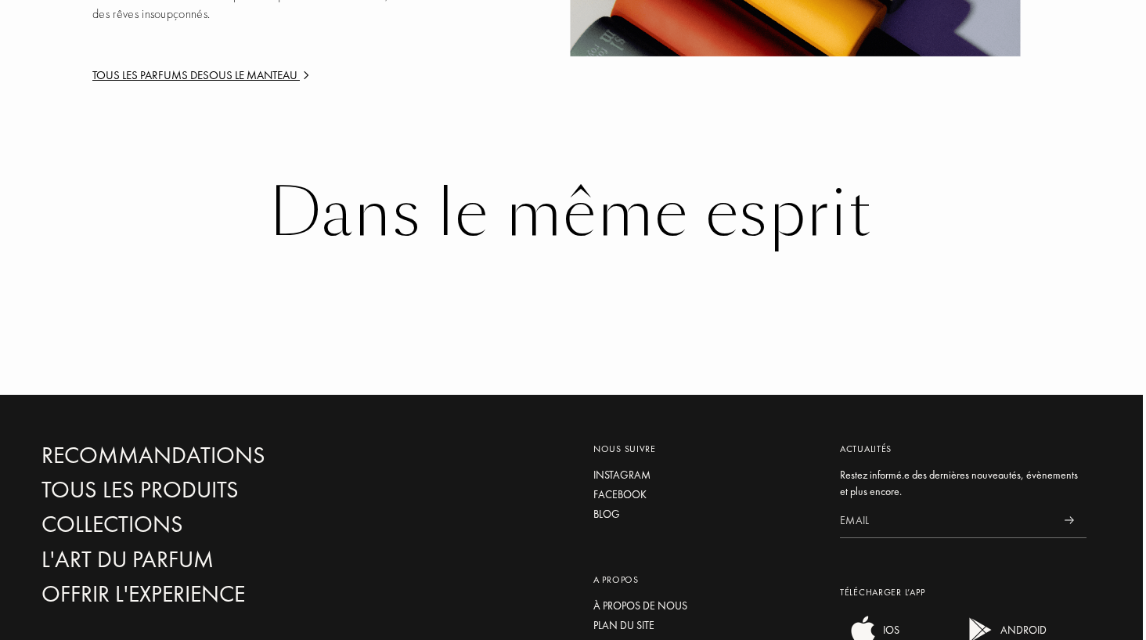
scroll to position [2574, 3]
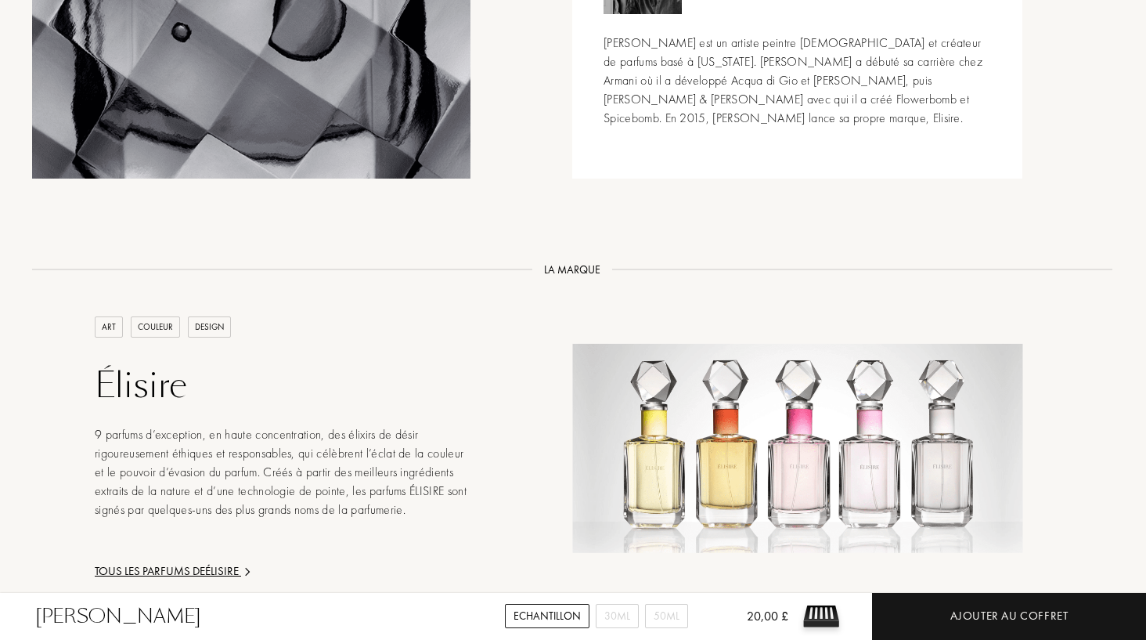
scroll to position [2177, 1]
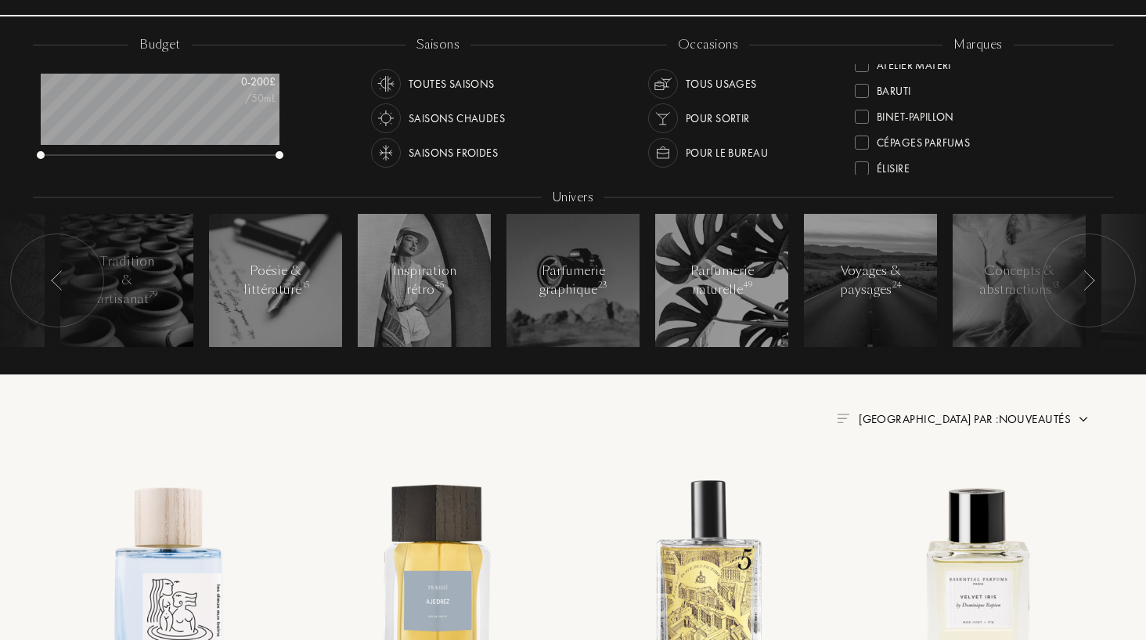
scroll to position [232, 0]
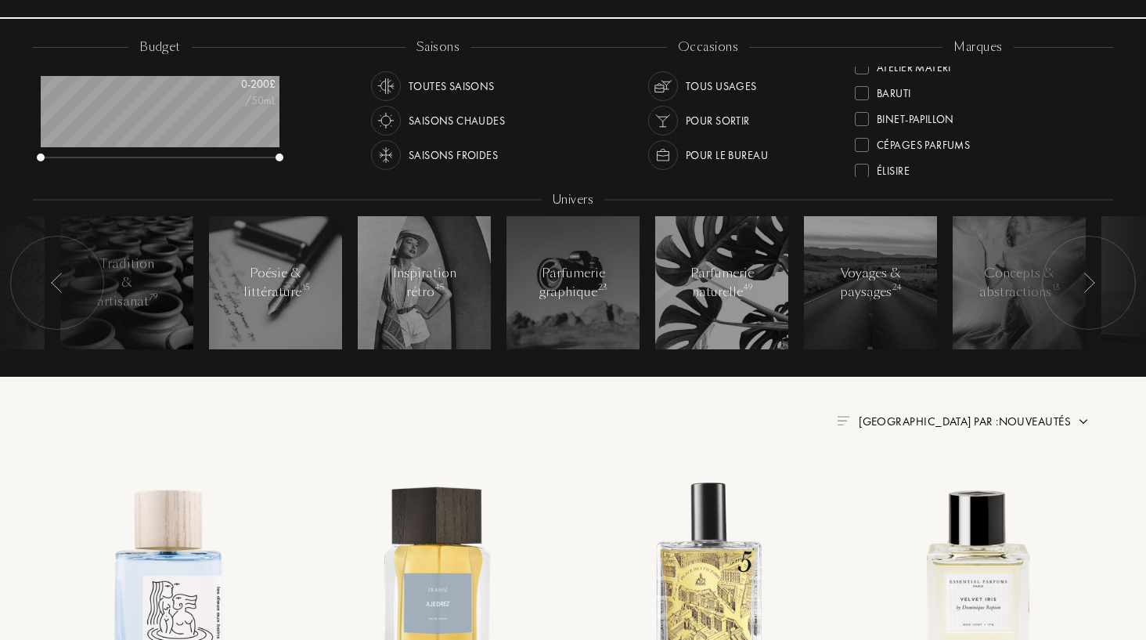
click at [1007, 432] on div "Trouvez votre Grand Cru Trouvez votre Grand Cru budget 0 - 200 £ /50mL saisons …" at bounding box center [573, 113] width 1104 height 690
click at [1001, 419] on span "Trier par : Nouveautés" at bounding box center [965, 421] width 212 height 16
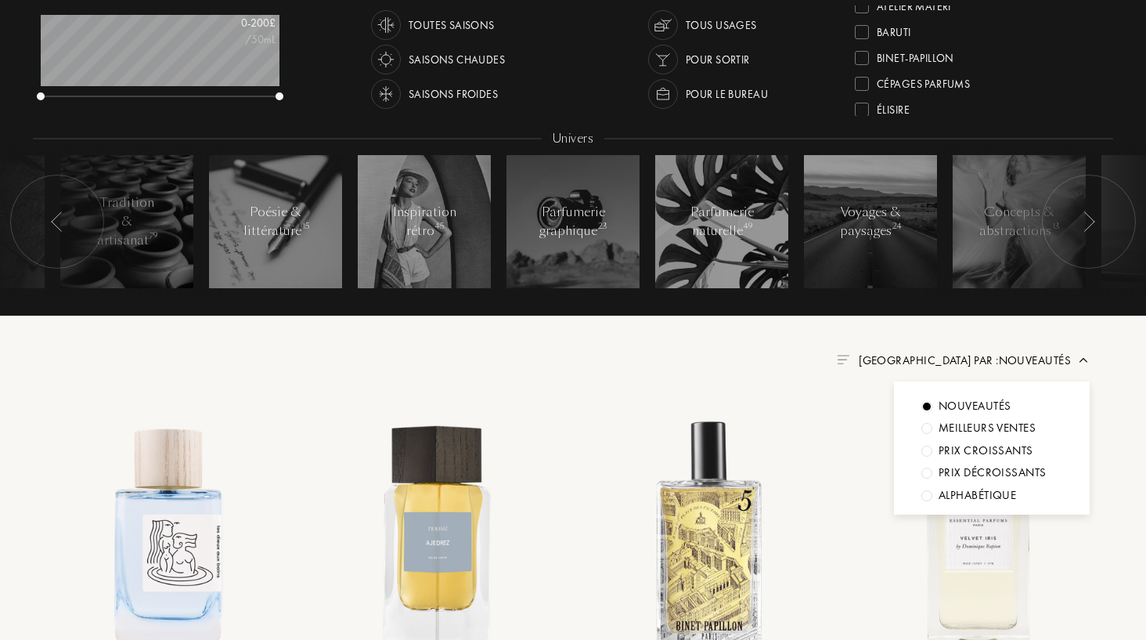
scroll to position [300, 0]
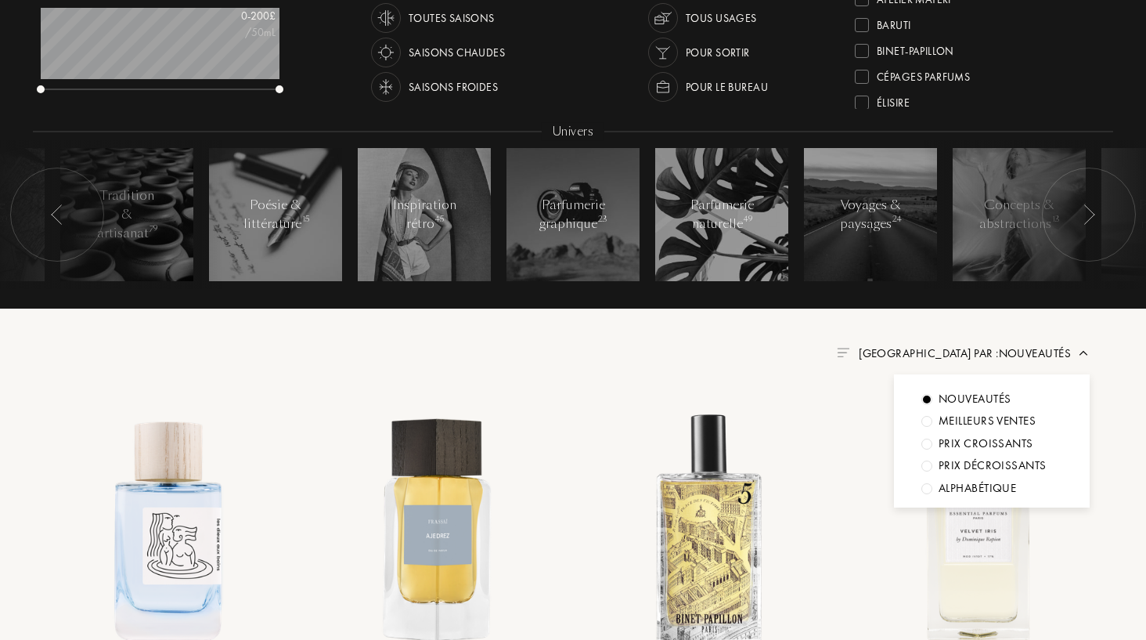
click at [862, 315] on div "Trouvez votre Grand Cru Trouvez votre Grand Cru budget 0 - 200 £ /50mL saisons …" at bounding box center [573, 45] width 1104 height 690
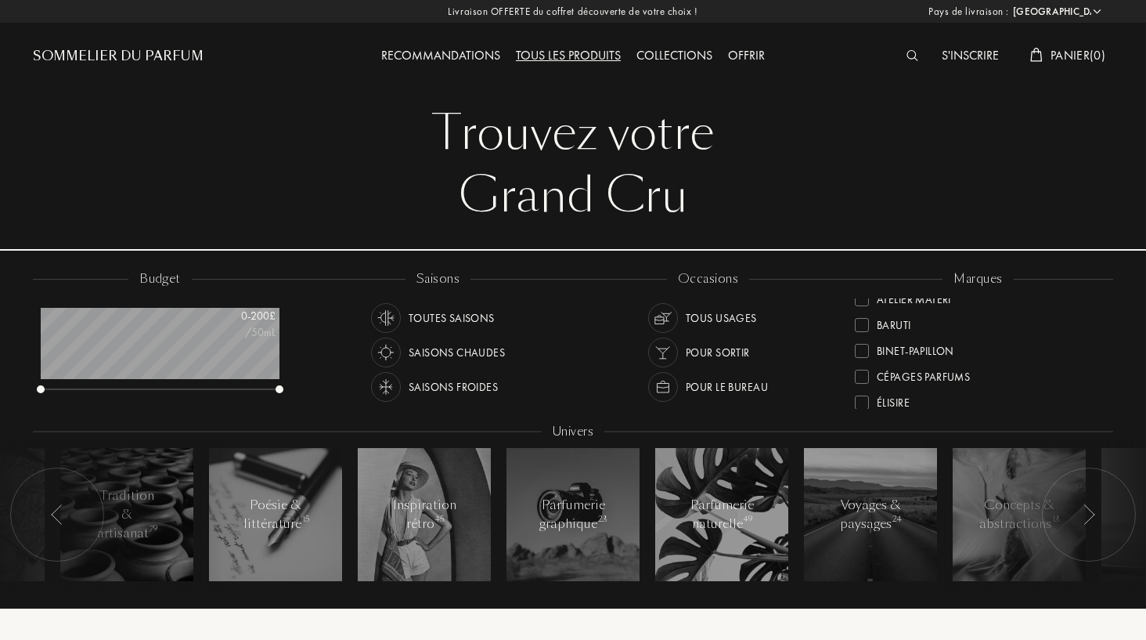
scroll to position [0, 0]
click at [740, 52] on div "Offrir" at bounding box center [746, 56] width 52 height 20
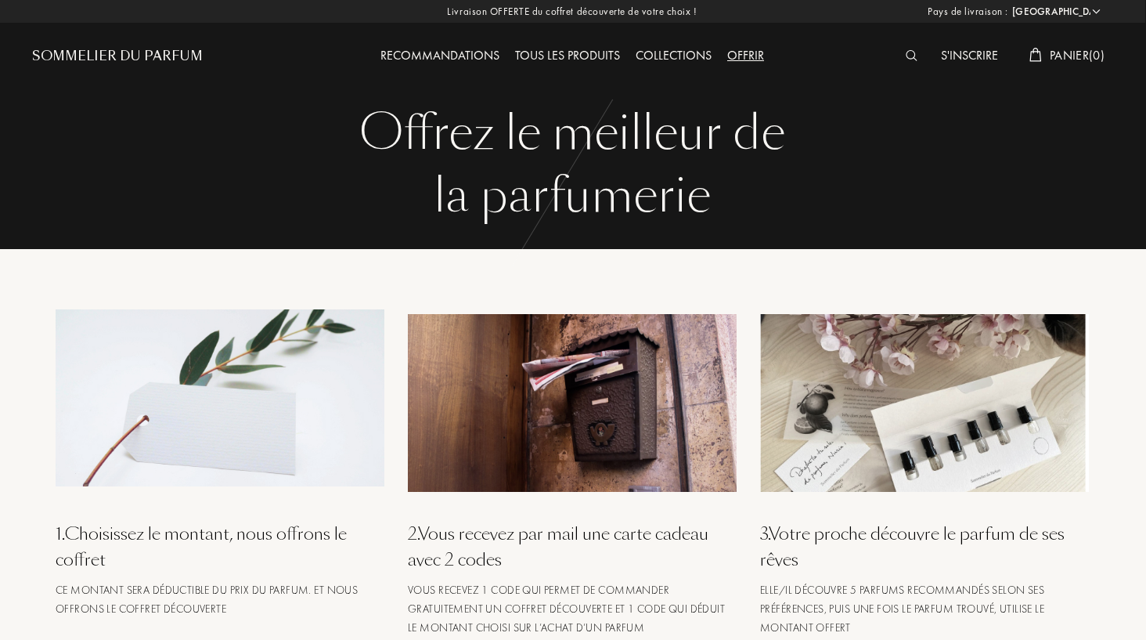
scroll to position [0, 1]
click at [658, 55] on div "Collections" at bounding box center [674, 56] width 92 height 20
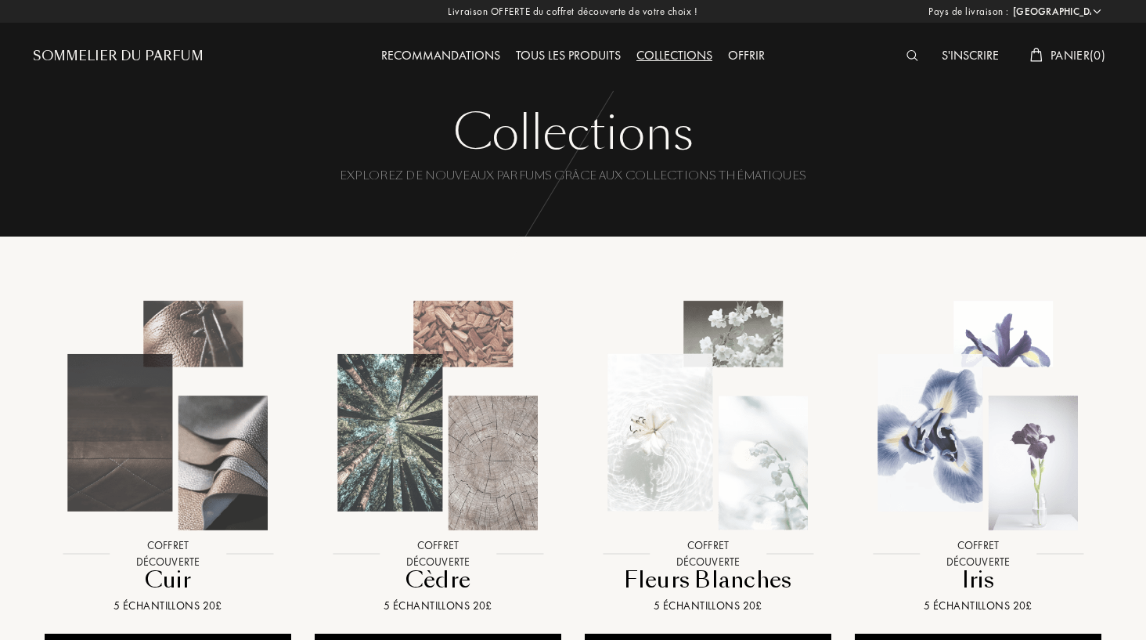
click at [420, 56] on div "Recommandations" at bounding box center [440, 56] width 135 height 20
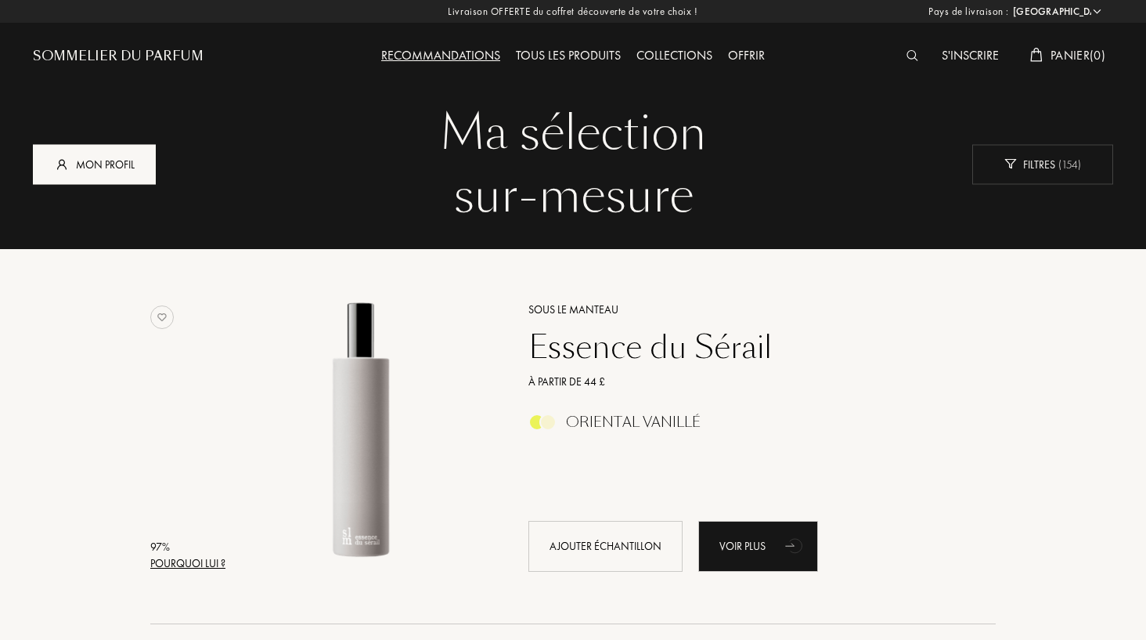
click at [74, 149] on div "Mon profil" at bounding box center [94, 164] width 123 height 40
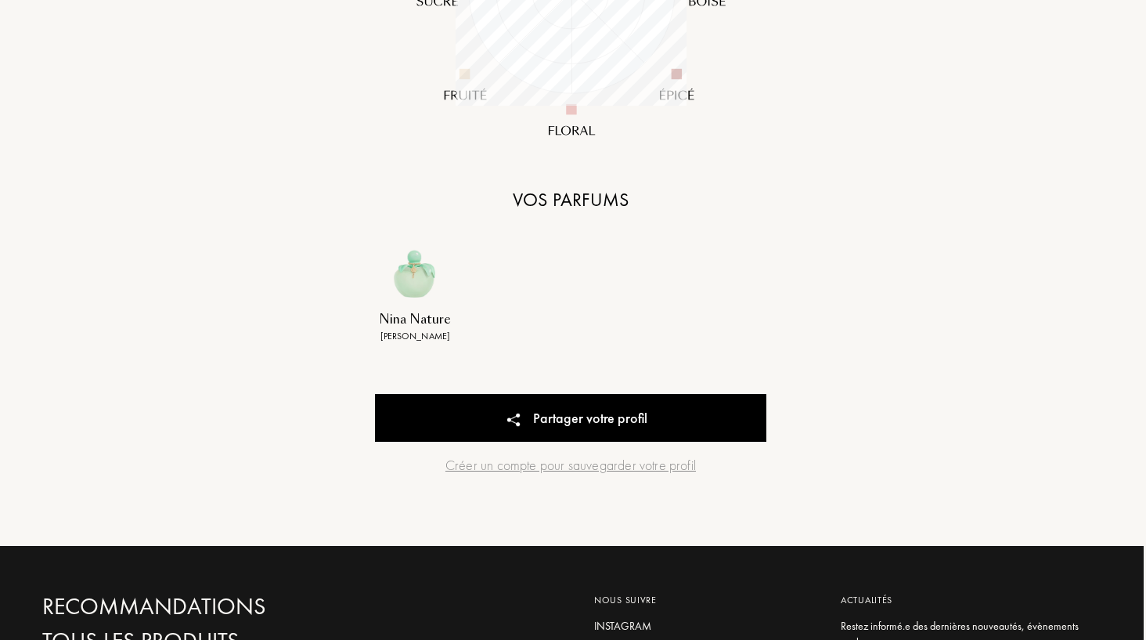
scroll to position [510, 2]
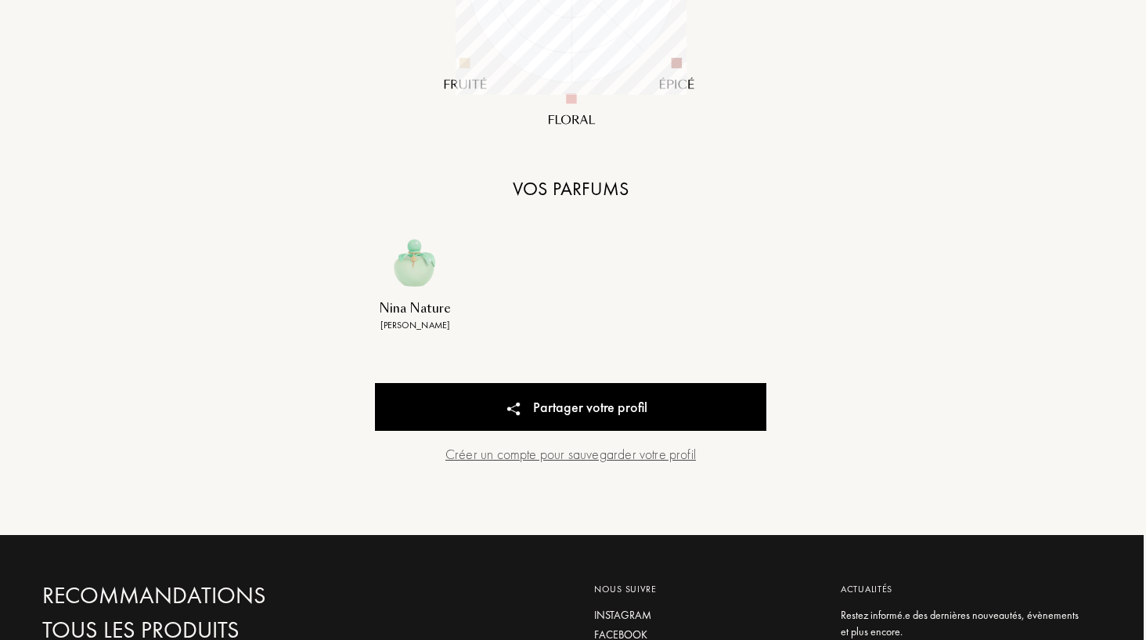
click at [555, 447] on div "Créer un compte pour sauvegarder votre profil" at bounding box center [570, 453] width 391 height 21
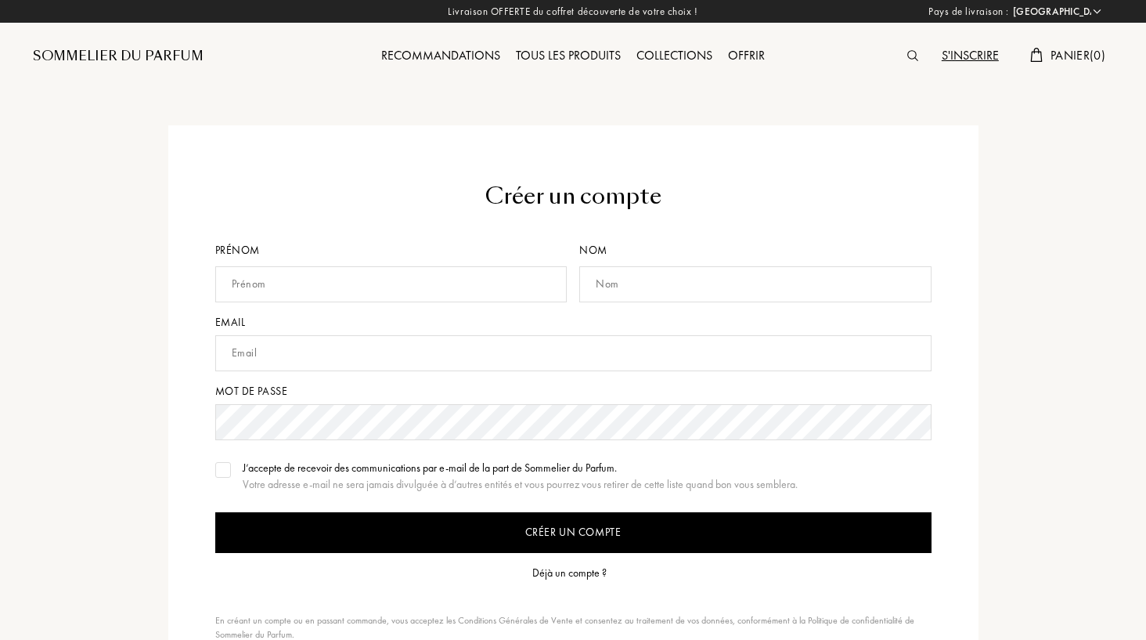
click at [582, 577] on div "Déjà un compte ?" at bounding box center [569, 572] width 74 height 16
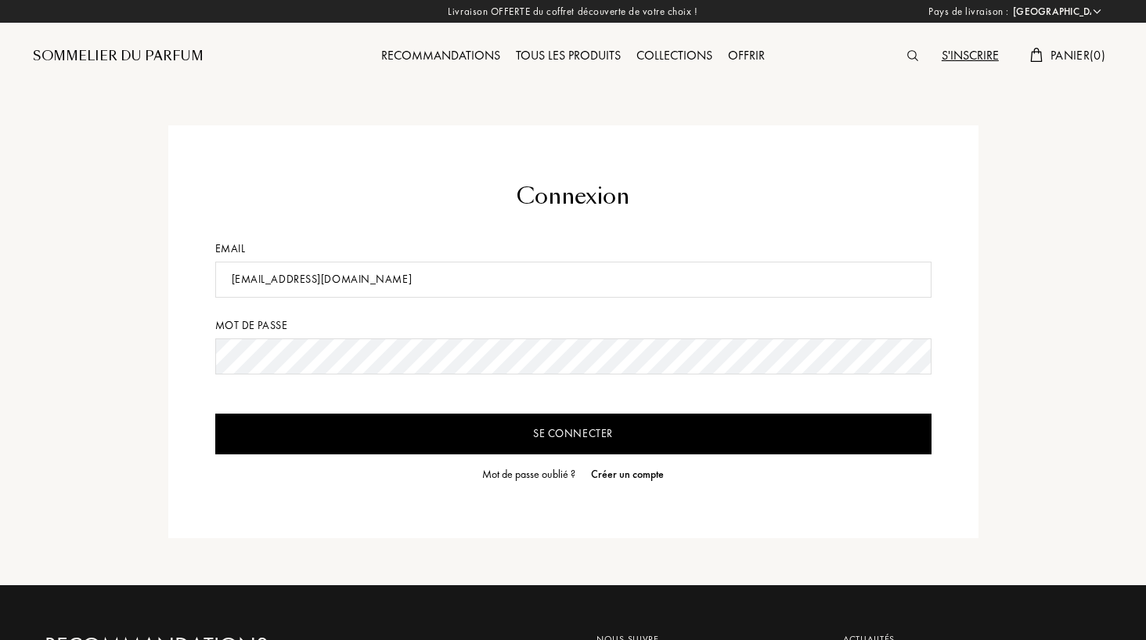
type input "[EMAIL_ADDRESS][DOMAIN_NAME]"
click at [573, 434] on input "Se connecter" at bounding box center [573, 433] width 716 height 41
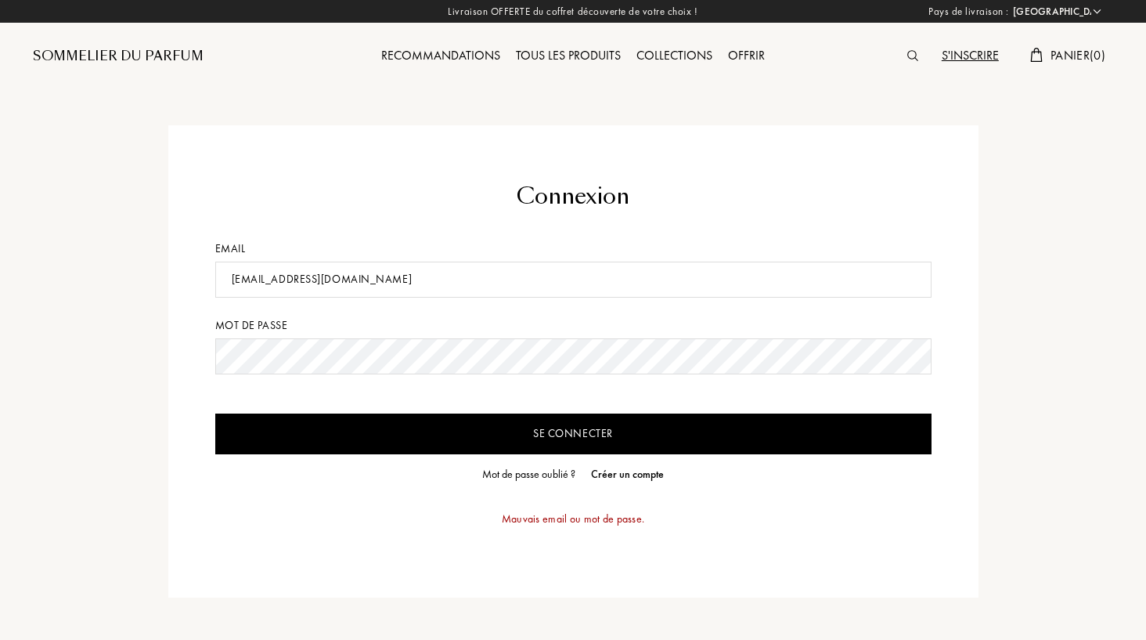
click at [485, 443] on input "Se connecter" at bounding box center [573, 433] width 716 height 41
click at [636, 334] on form "Connexion Email [EMAIL_ADDRESS][DOMAIN_NAME] Mot de passe Se connecter Mot de p…" at bounding box center [573, 361] width 716 height 362
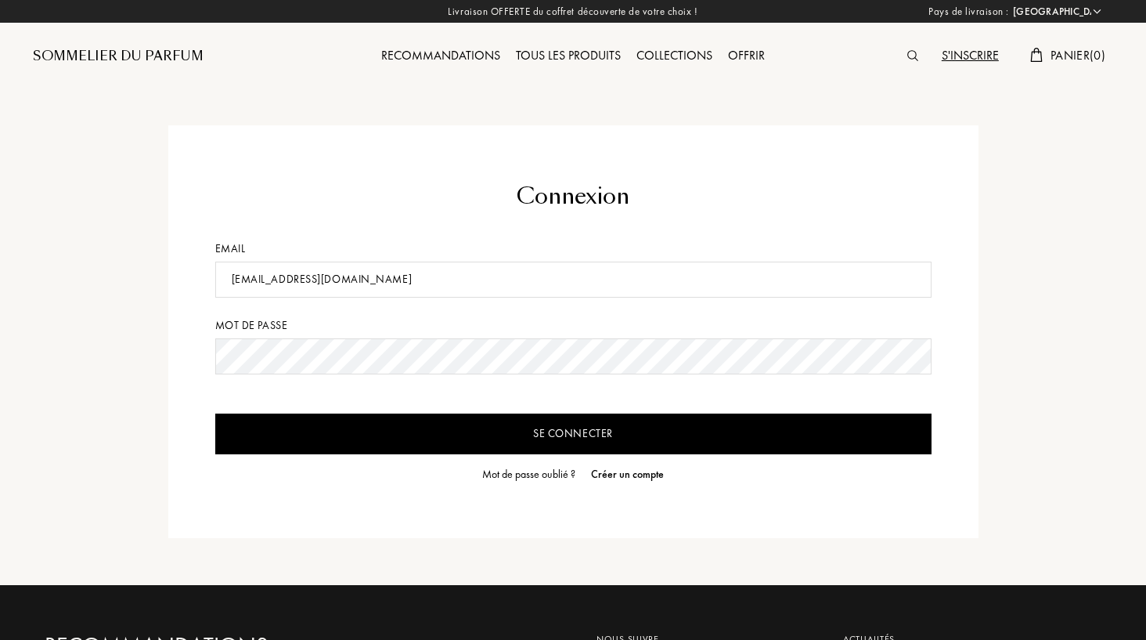
click at [573, 434] on input "Se connecter" at bounding box center [573, 433] width 716 height 41
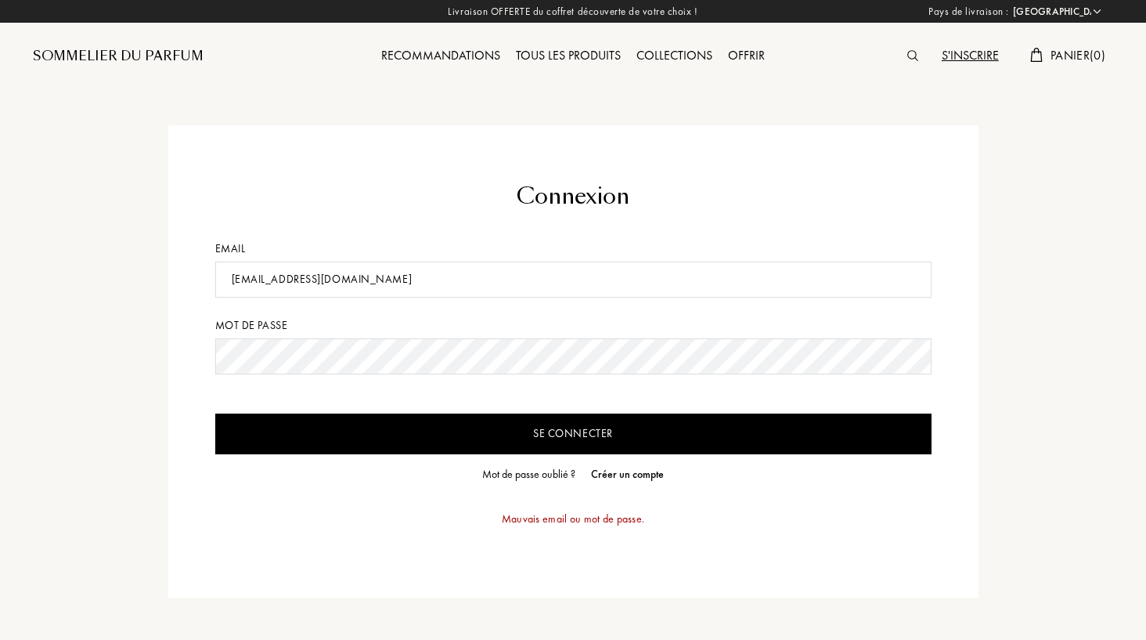
click at [634, 429] on input "Se connecter" at bounding box center [573, 433] width 716 height 41
click at [524, 476] on div "Mot de passe oublié ?" at bounding box center [528, 474] width 93 height 16
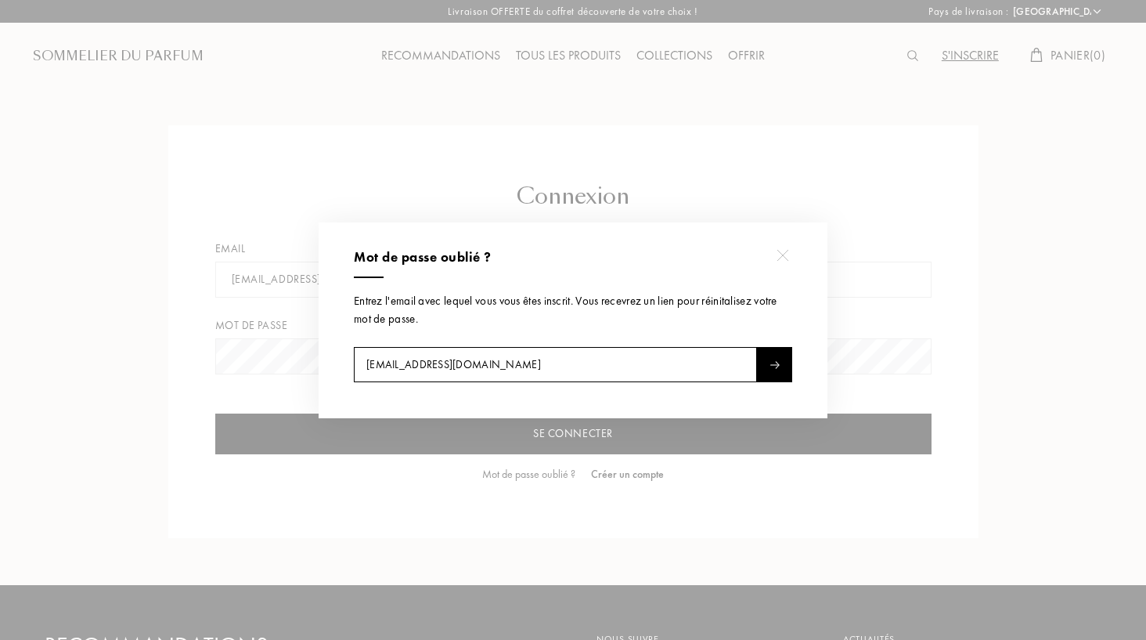
type input "[EMAIL_ADDRESS][DOMAIN_NAME]"
click at [762, 359] on div at bounding box center [774, 364] width 35 height 35
click at [575, 369] on input "[EMAIL_ADDRESS][DOMAIN_NAME]" at bounding box center [555, 364] width 403 height 35
drag, startPoint x: 575, startPoint y: 369, endPoint x: 362, endPoint y: 347, distance: 213.3
click at [362, 347] on input "[EMAIL_ADDRESS][DOMAIN_NAME]" at bounding box center [555, 364] width 403 height 35
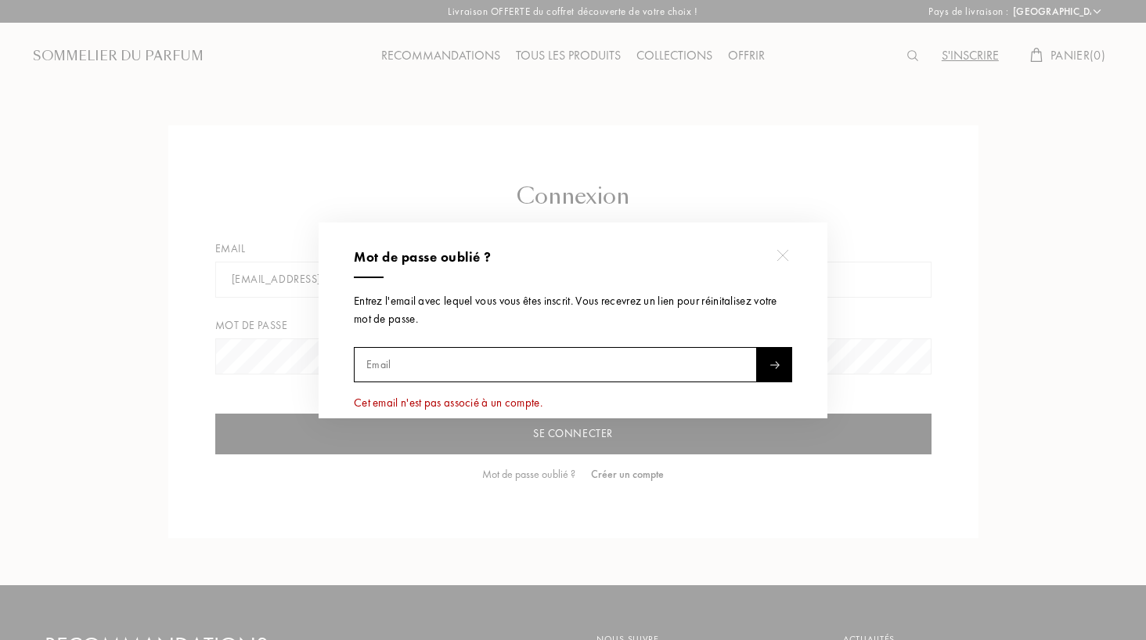
click at [785, 253] on img at bounding box center [783, 256] width 12 height 12
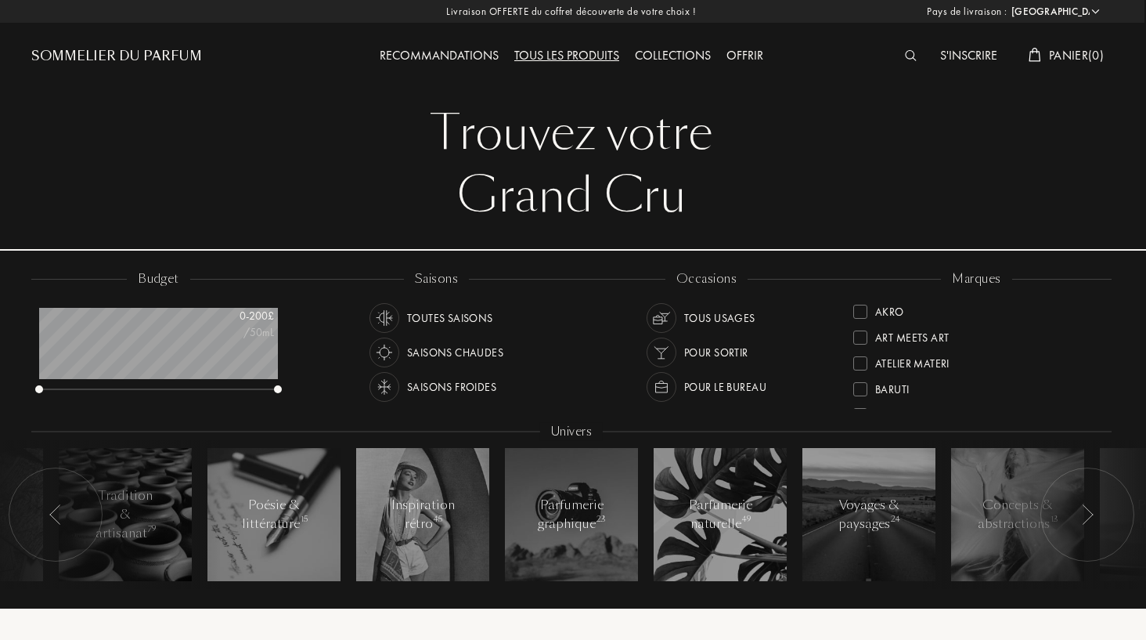
scroll to position [0, 2]
click at [432, 50] on div "Recommandations" at bounding box center [439, 56] width 135 height 20
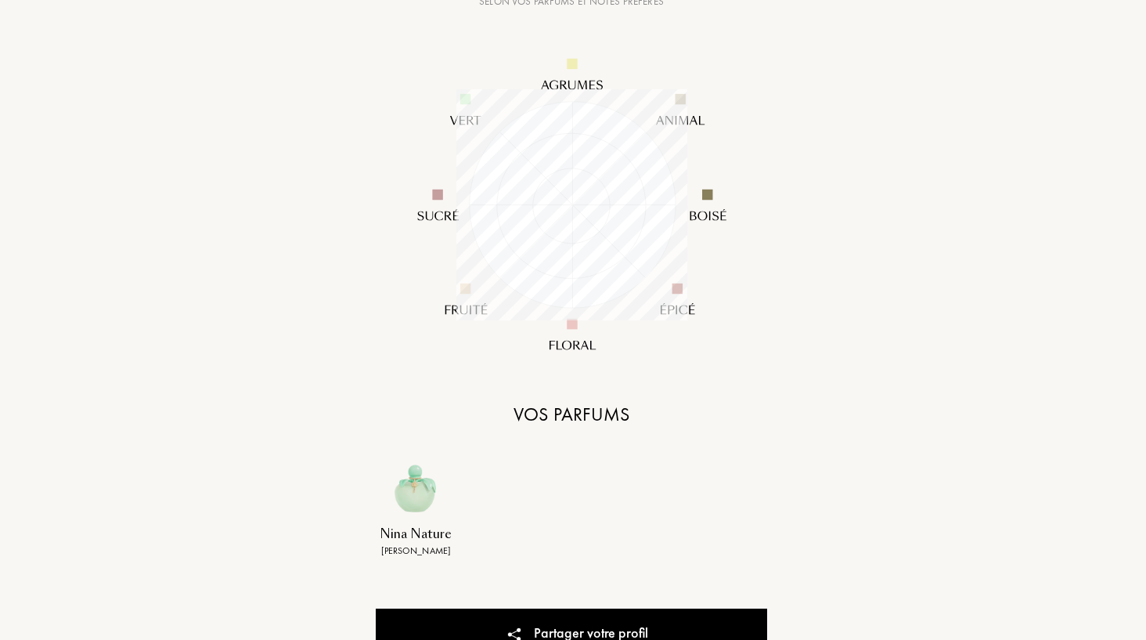
scroll to position [290, 2]
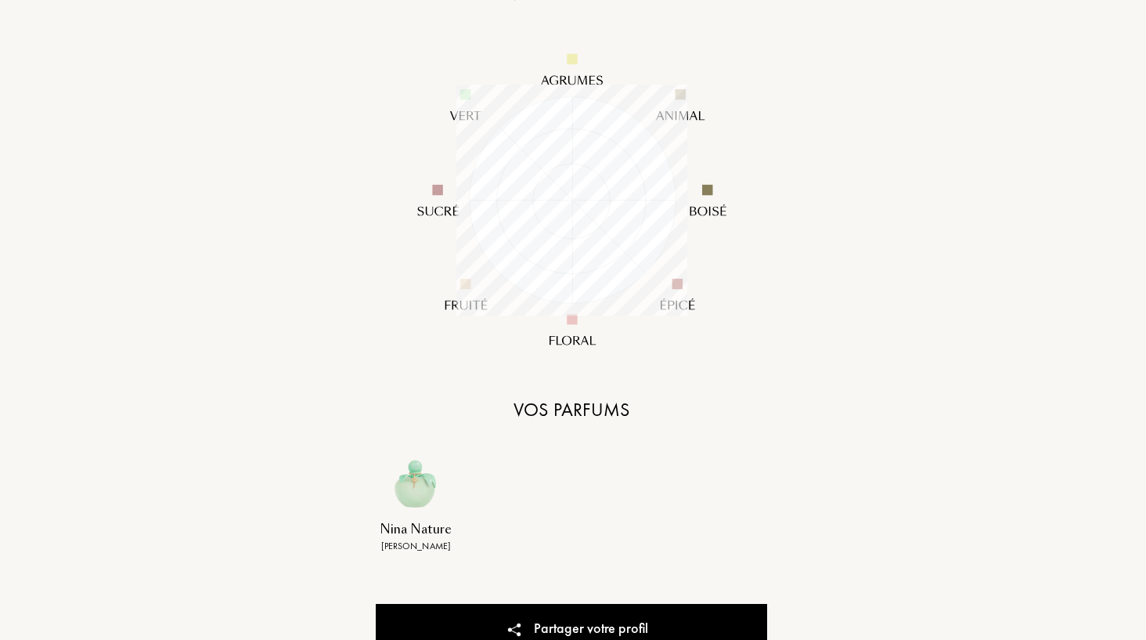
click at [164, 0] on div "Votre profil Votre profil Nouveau profil Mes Recommandations Copié ! Votre prof…" at bounding box center [571, 232] width 1127 height 1045
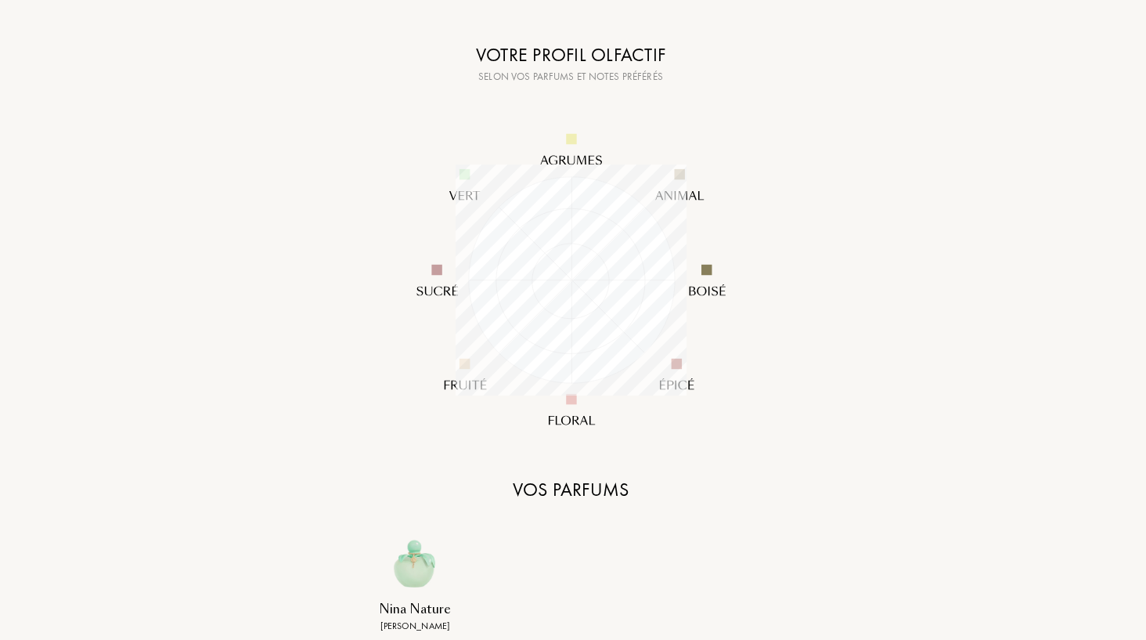
scroll to position [210, 3]
